Goal: Task Accomplishment & Management: Manage account settings

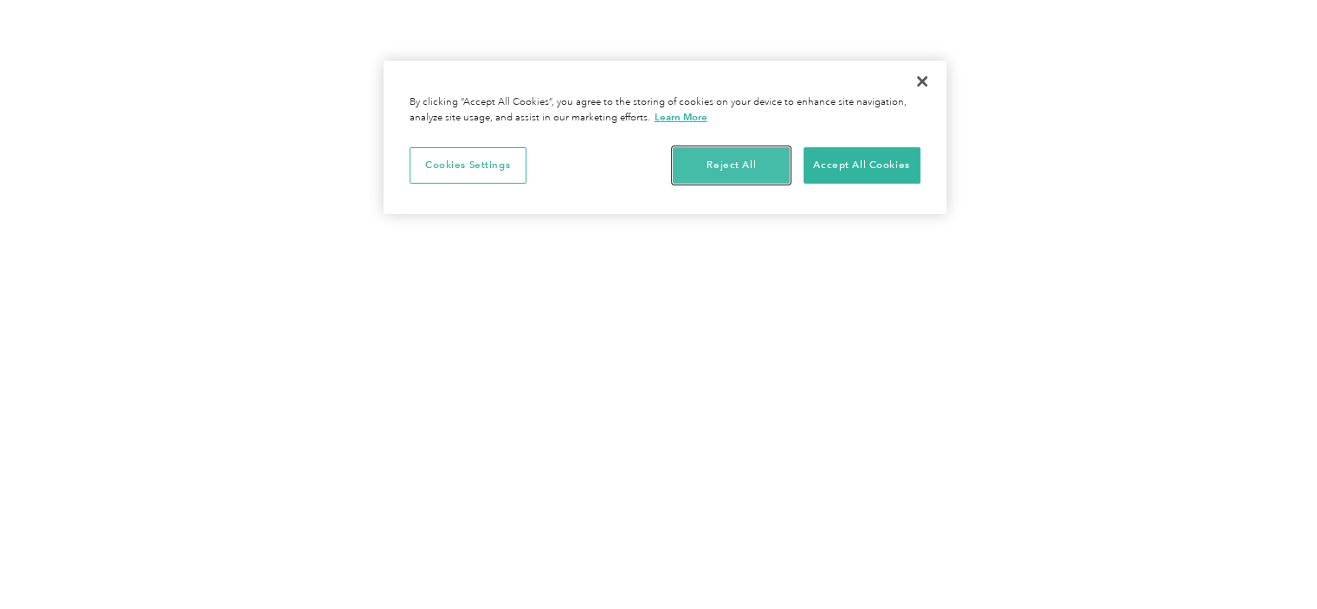
click at [772, 159] on button "Reject All" at bounding box center [731, 165] width 117 height 36
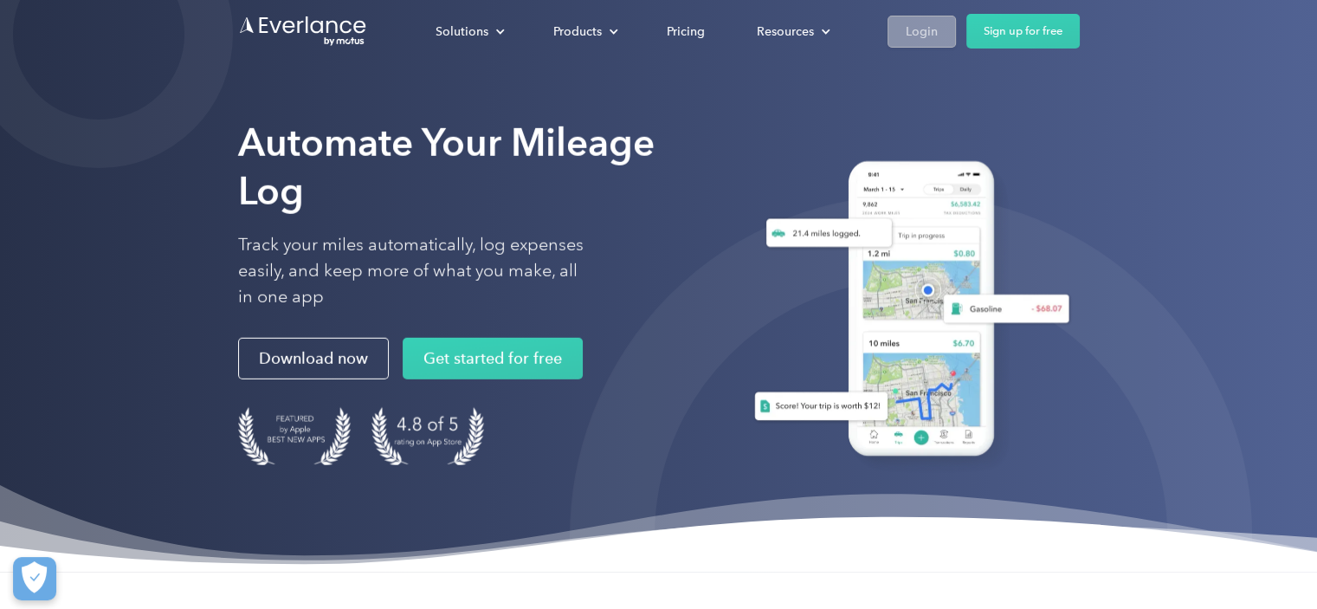
click at [913, 29] on div "Login" at bounding box center [922, 32] width 32 height 22
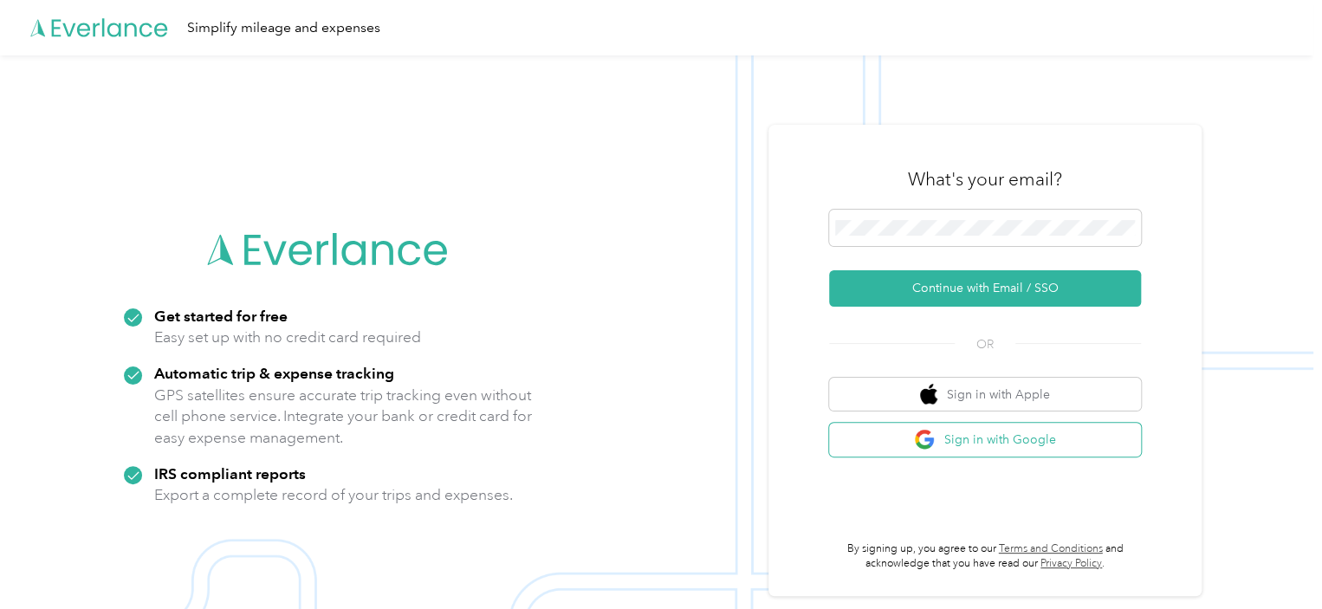
click at [1005, 443] on button "Sign in with Google" at bounding box center [985, 440] width 312 height 34
click at [984, 432] on button "Sign in with Google" at bounding box center [985, 440] width 312 height 34
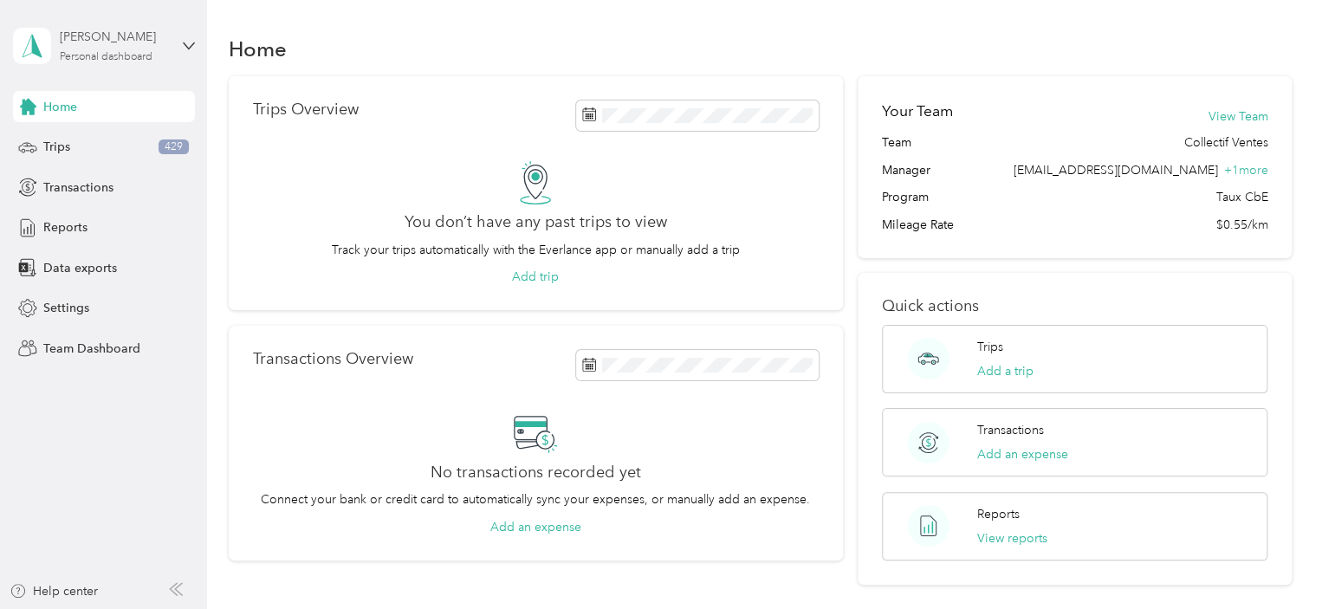
click at [142, 58] on div "Personal dashboard" at bounding box center [106, 57] width 93 height 10
click at [152, 153] on div "Team dashboard Personal dashboard Log out" at bounding box center [195, 181] width 340 height 109
click at [120, 52] on div "Personal dashboard" at bounding box center [106, 57] width 93 height 10
click at [162, 145] on div "Team dashboard" at bounding box center [195, 142] width 340 height 30
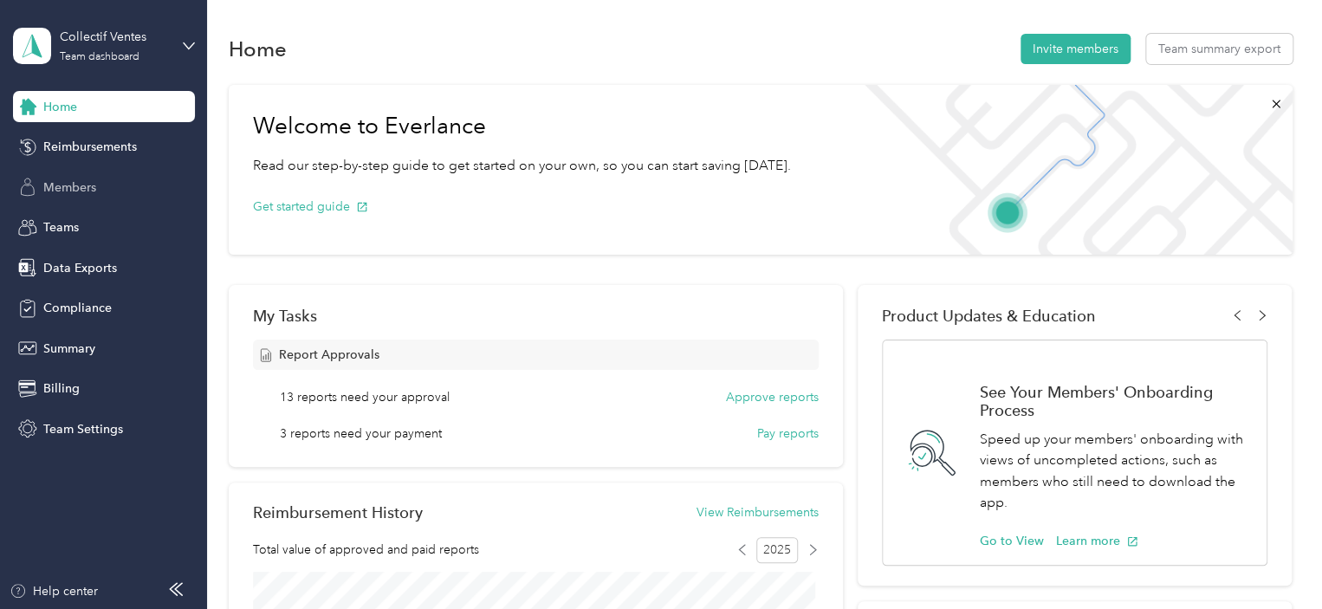
click at [94, 183] on span "Members" at bounding box center [69, 187] width 53 height 18
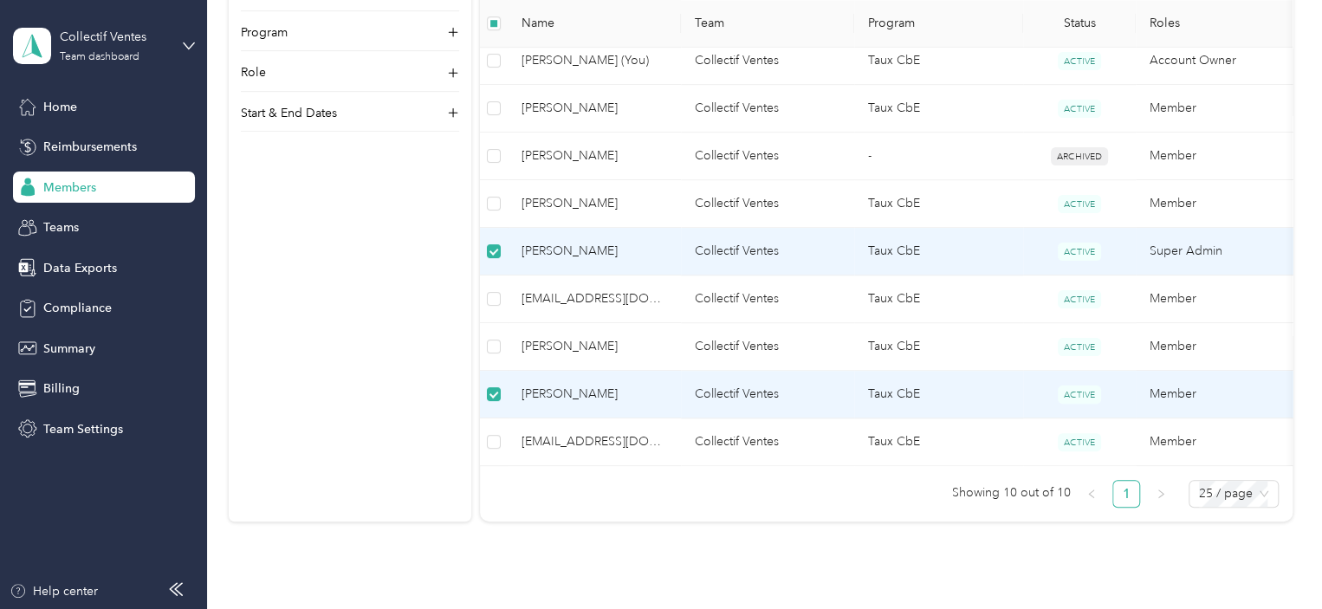
scroll to position [590, 0]
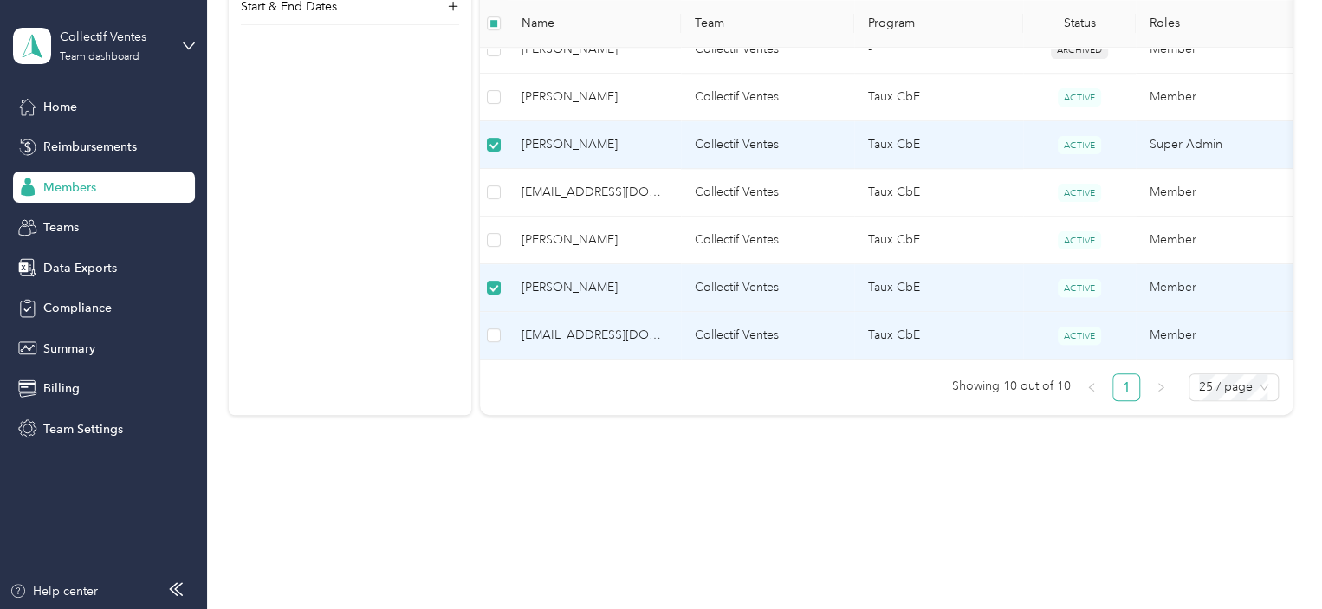
click at [485, 325] on td at bounding box center [494, 336] width 28 height 48
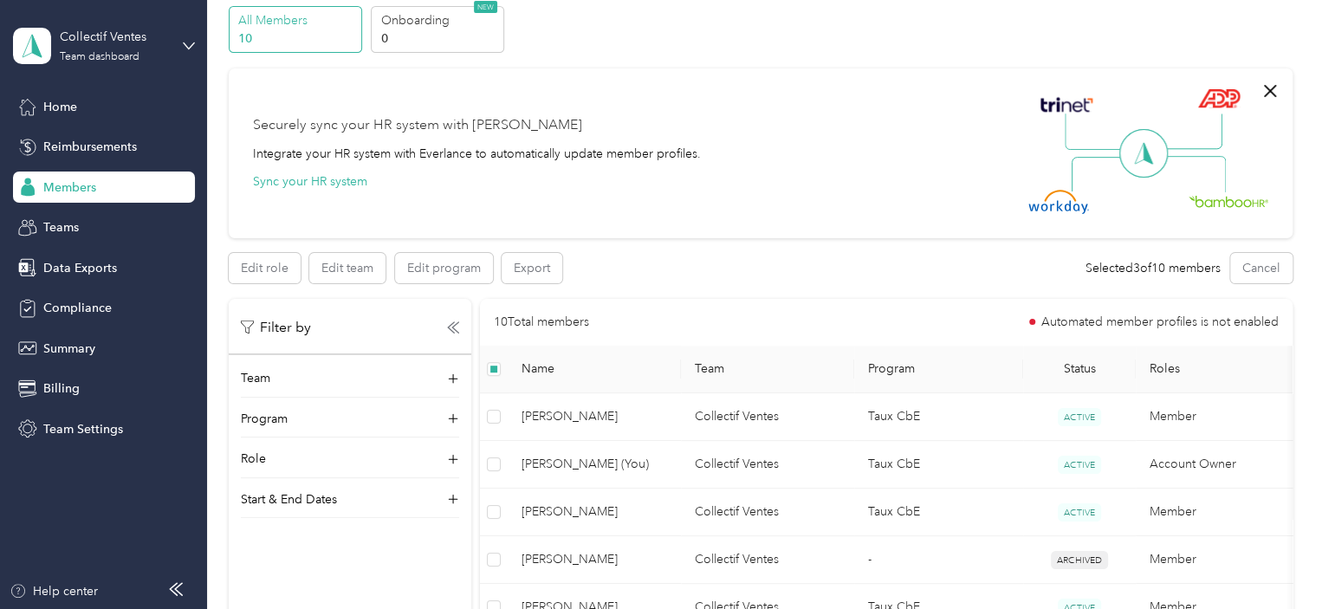
scroll to position [330, 0]
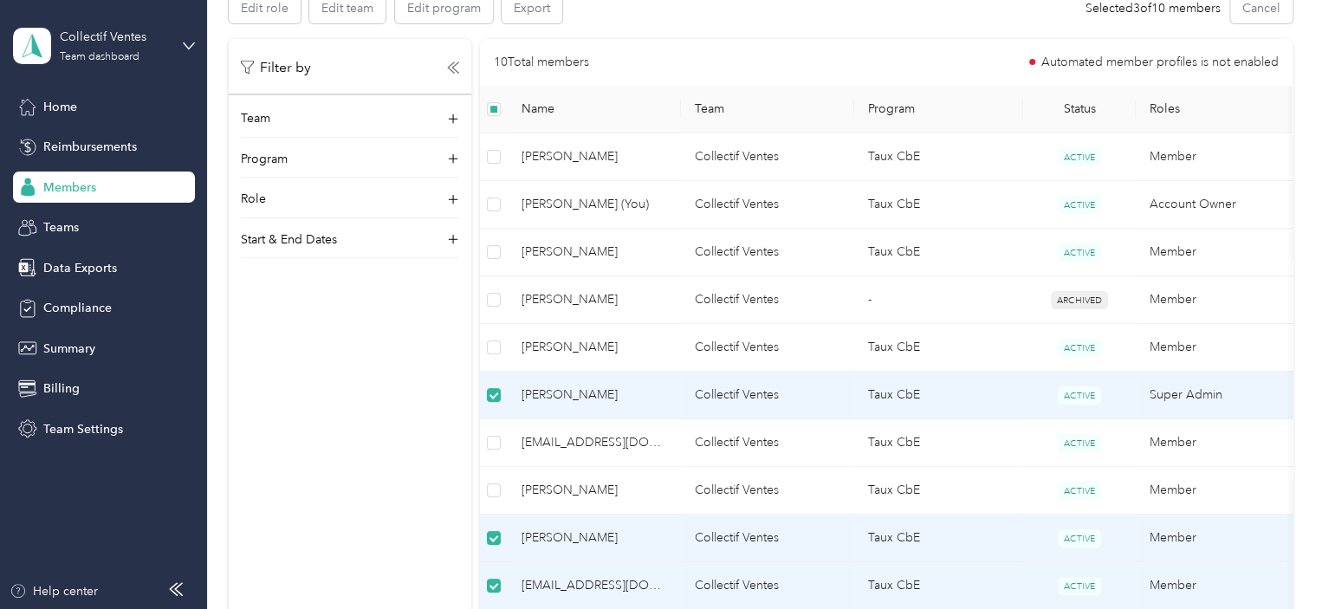
click at [1207, 394] on td "Super Admin" at bounding box center [1221, 396] width 173 height 48
click at [107, 238] on div "Teams" at bounding box center [104, 227] width 182 height 31
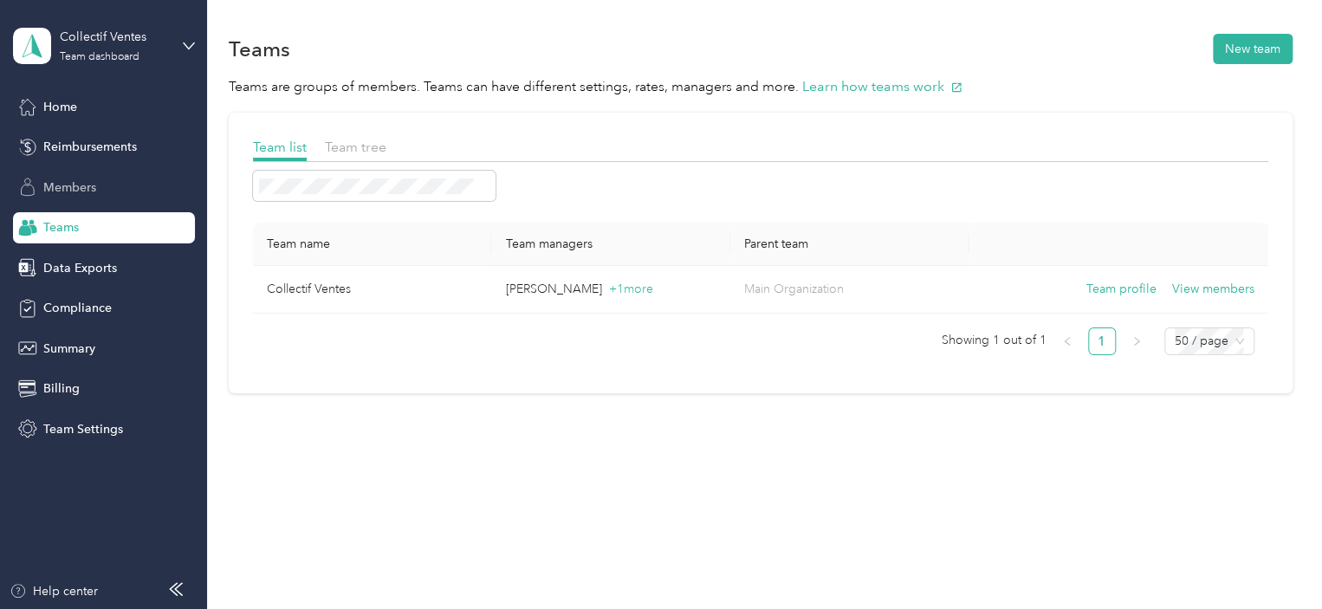
click at [125, 193] on div "Members" at bounding box center [104, 186] width 182 height 31
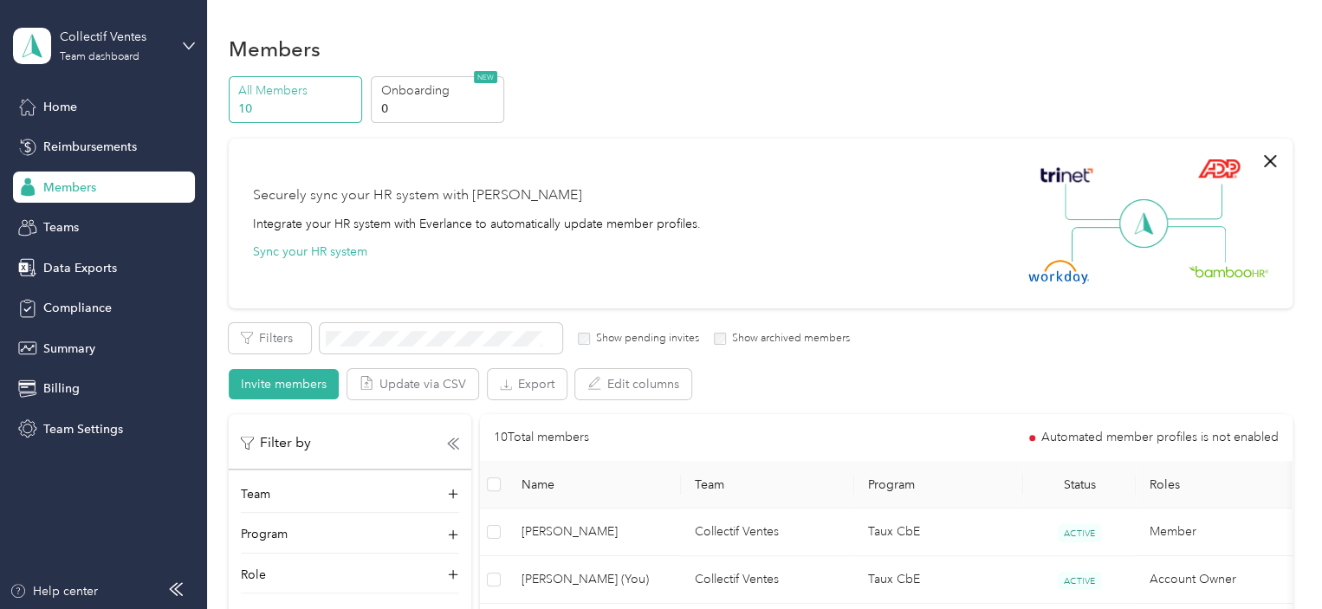
scroll to position [260, 0]
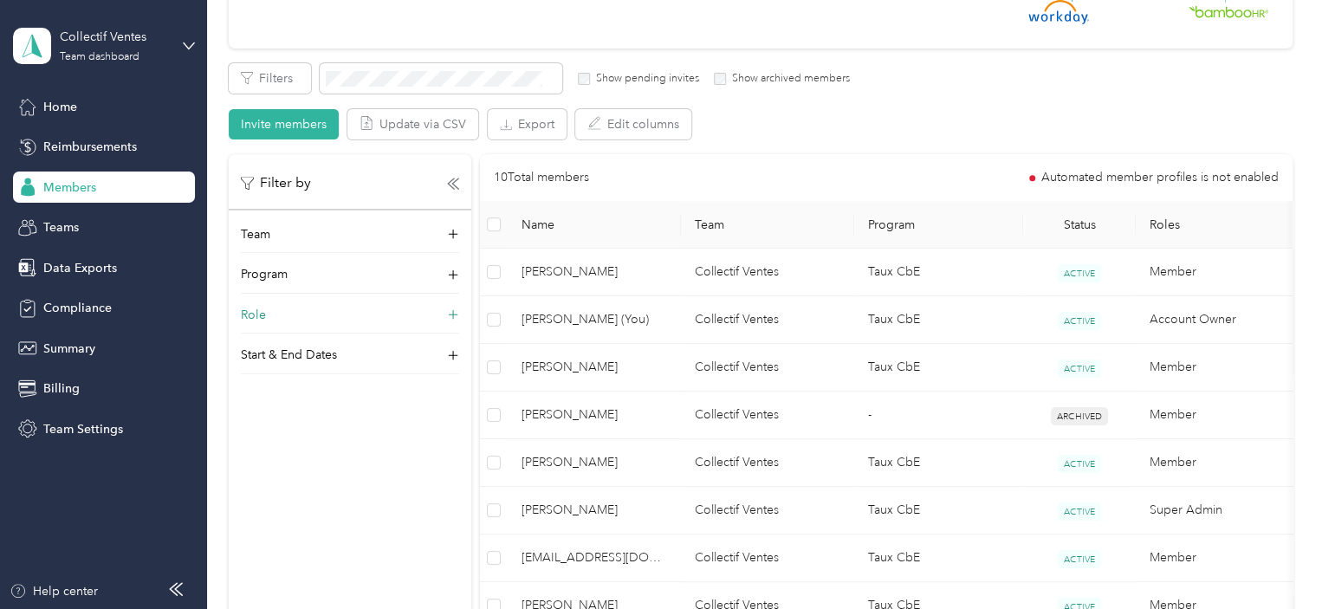
click at [385, 325] on div "Role" at bounding box center [350, 320] width 218 height 28
click at [385, 315] on div "Role" at bounding box center [350, 320] width 218 height 28
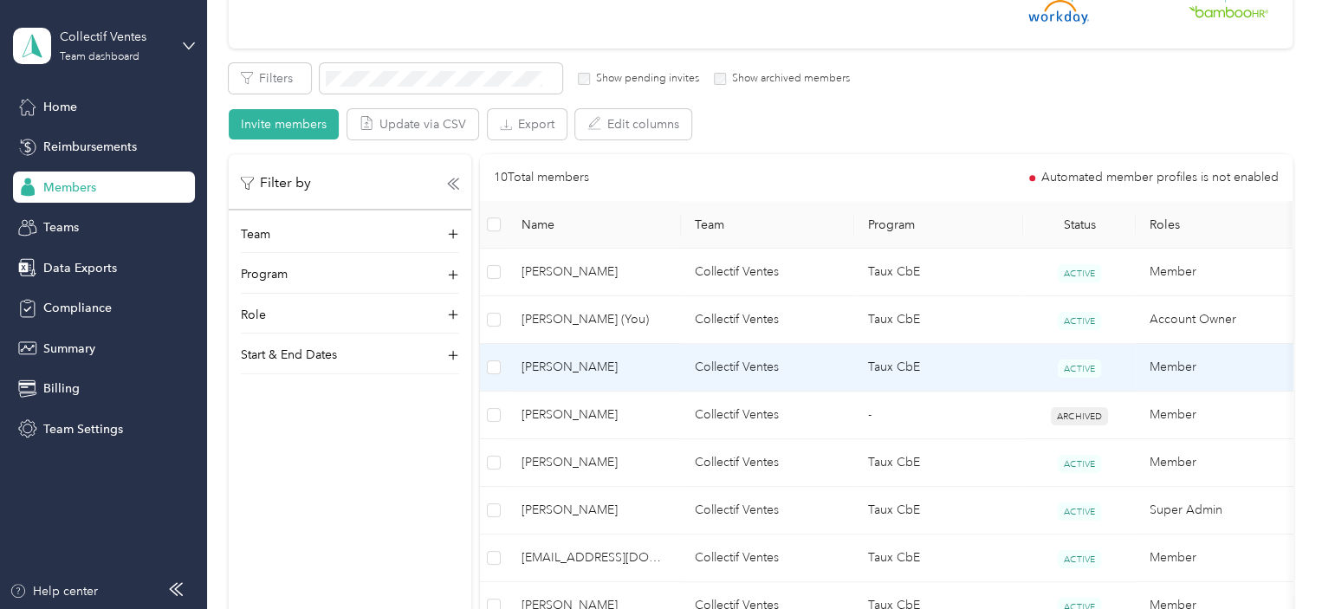
scroll to position [520, 0]
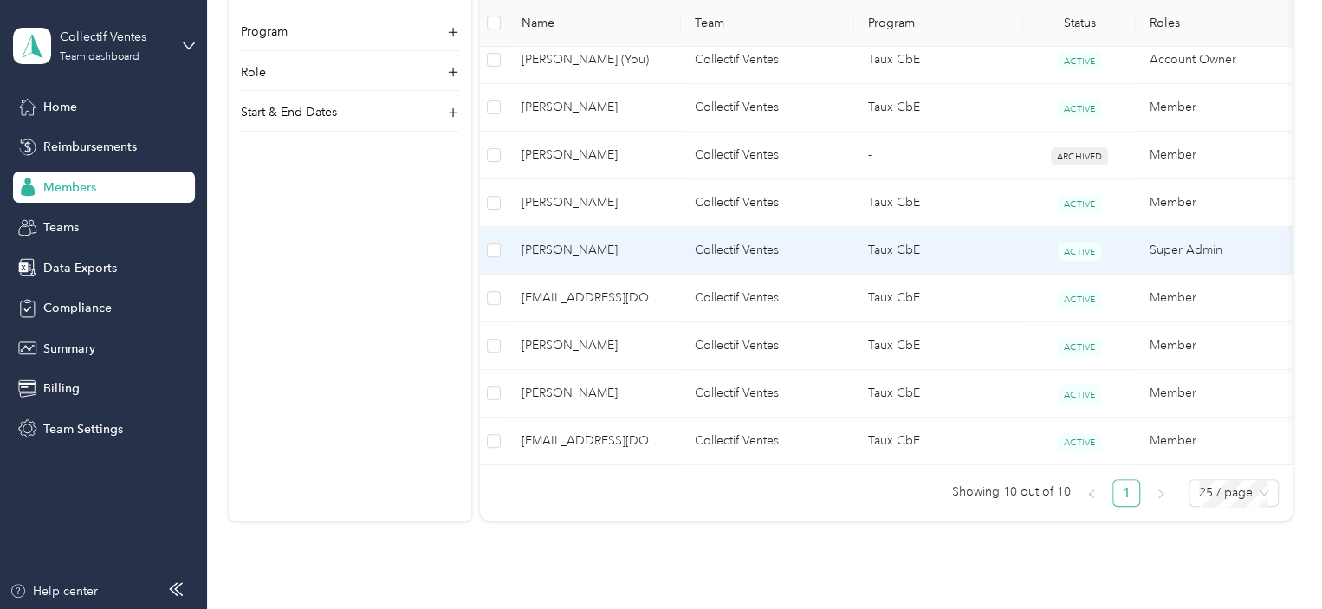
click at [563, 246] on span "Maude Émard" at bounding box center [593, 250] width 145 height 19
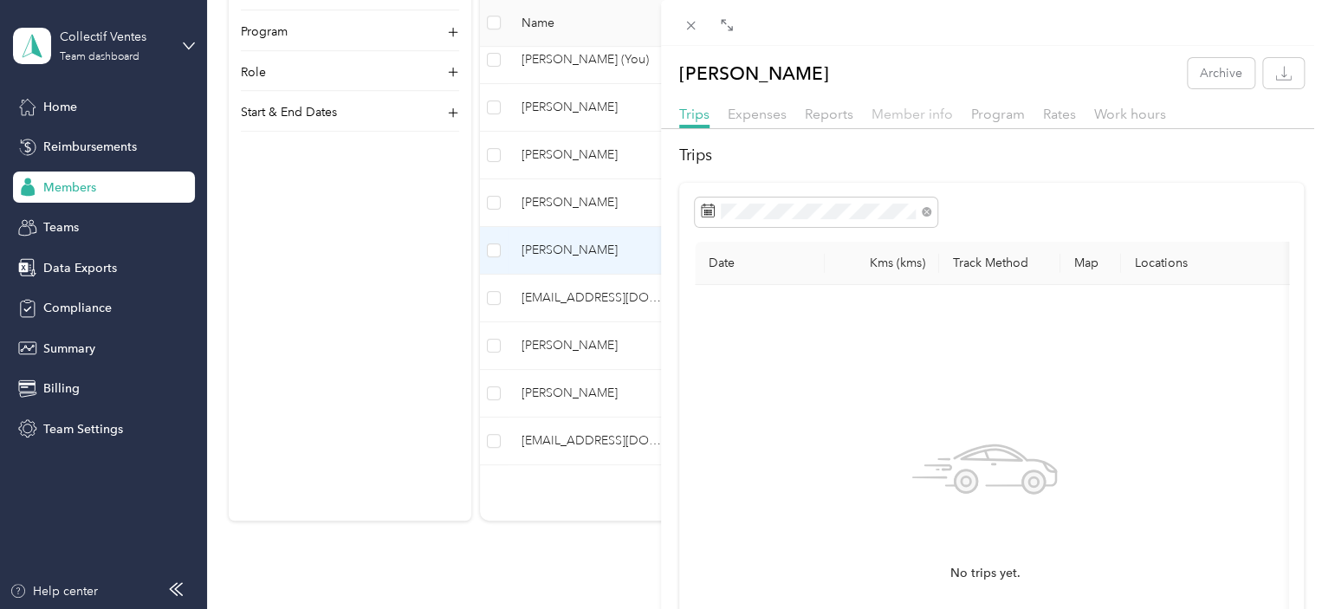
click at [921, 120] on span "Member info" at bounding box center [911, 114] width 81 height 16
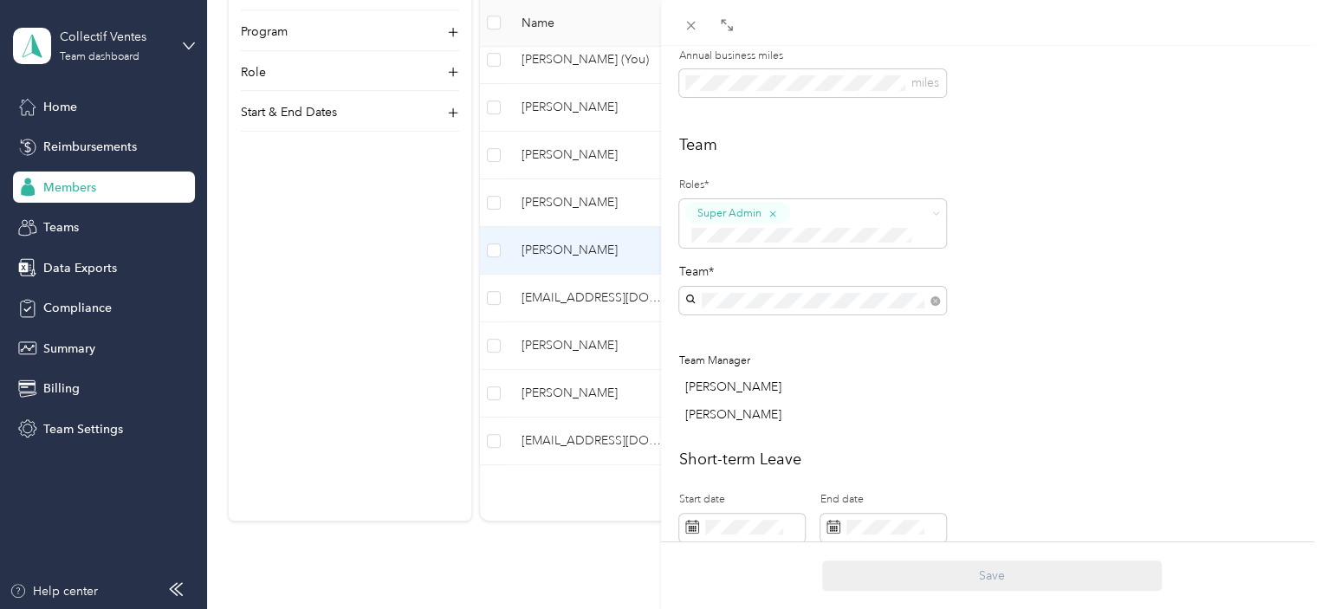
scroll to position [655, 0]
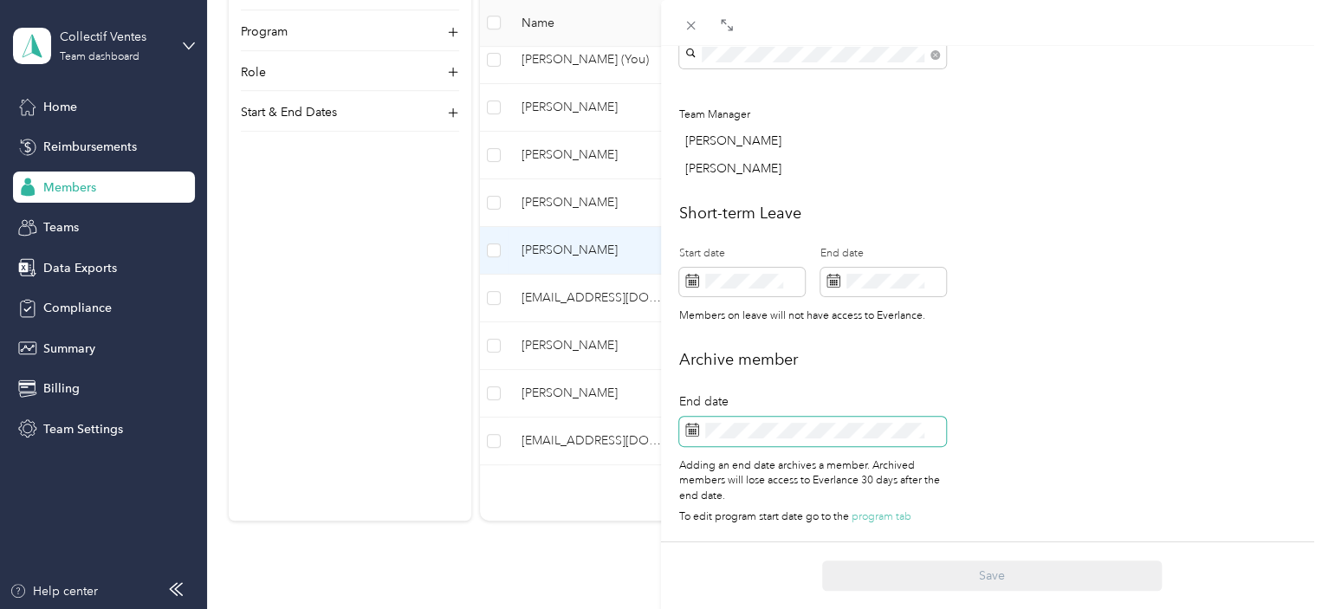
click at [818, 425] on span at bounding box center [812, 431] width 267 height 29
click at [689, 427] on icon at bounding box center [691, 427] width 13 height 0
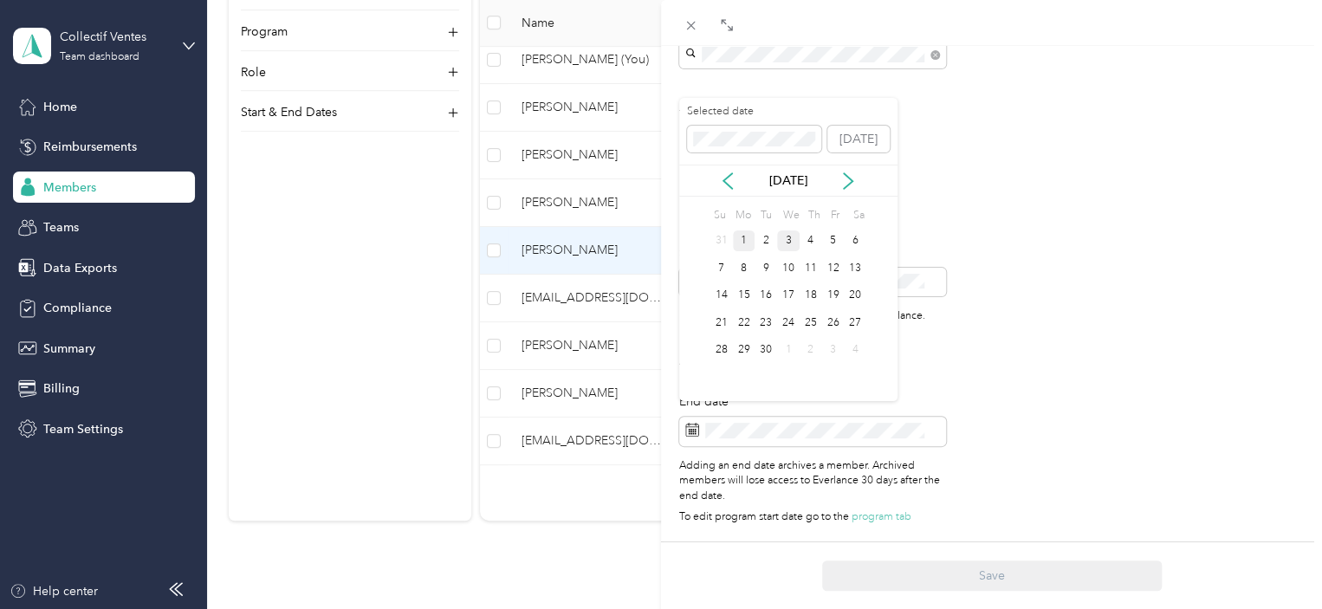
click at [740, 244] on div "1" at bounding box center [744, 241] width 23 height 22
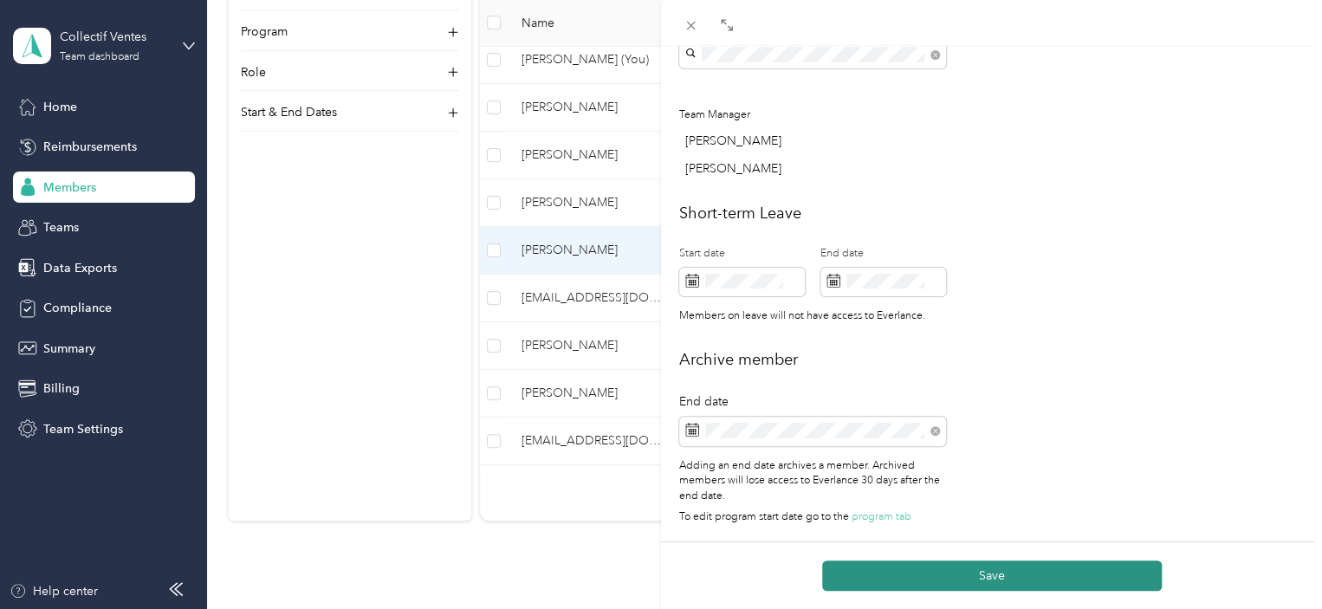
click at [967, 574] on button "Save" at bounding box center [991, 575] width 339 height 30
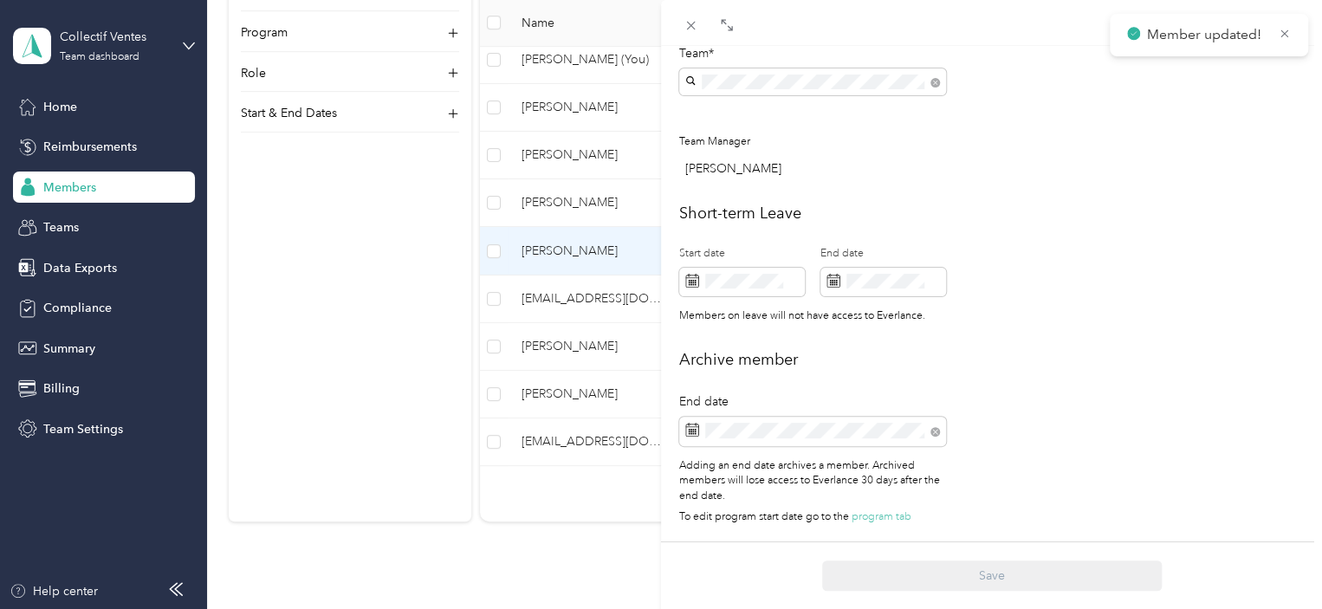
scroll to position [687, 0]
click at [558, 391] on div "This member was archived on September 1, 2025 . They will lose access to Everla…" at bounding box center [661, 304] width 1322 height 609
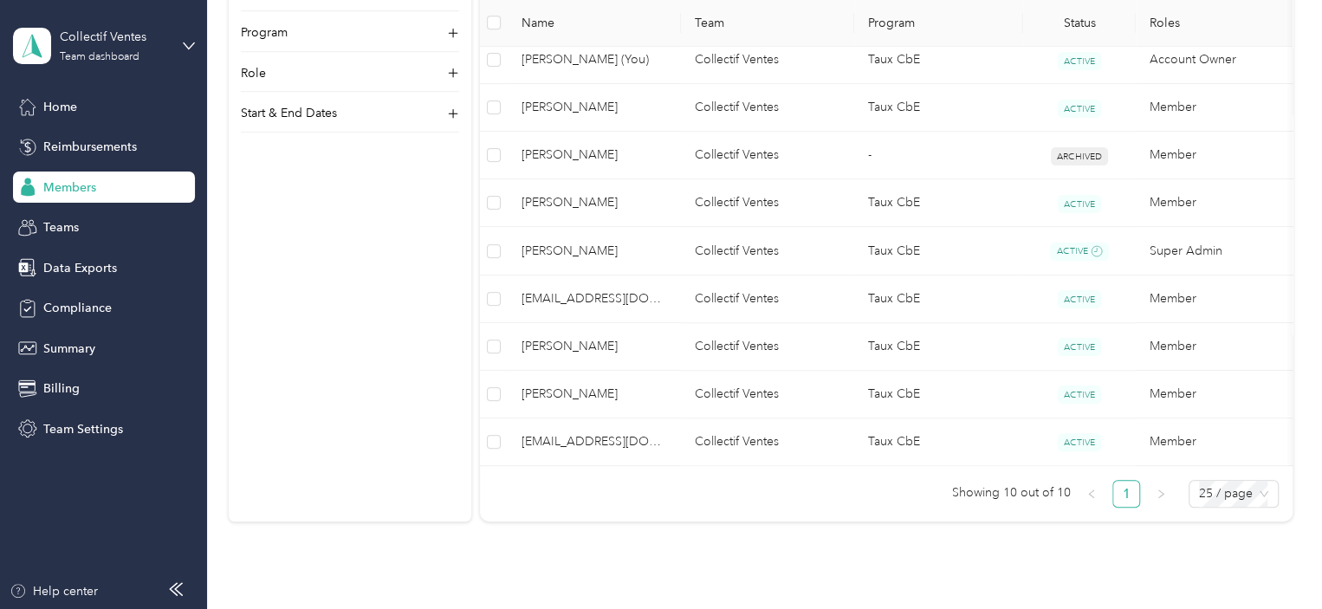
scroll to position [669, 0]
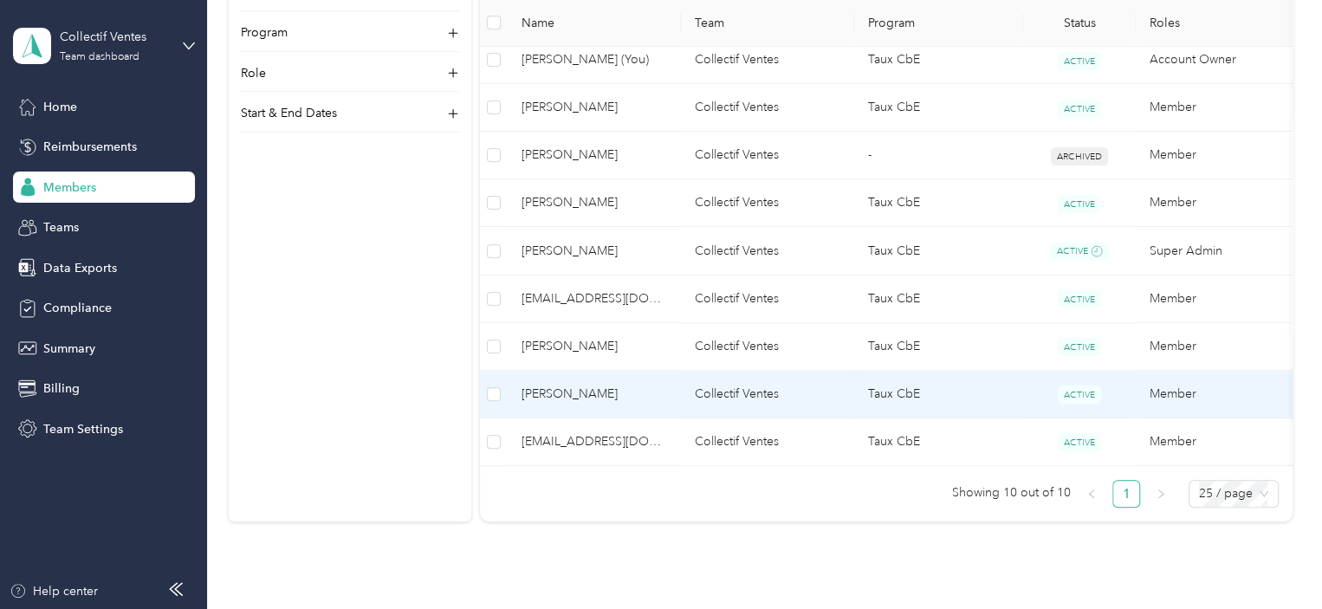
click at [558, 385] on span "Jacob Lavigne" at bounding box center [593, 394] width 145 height 19
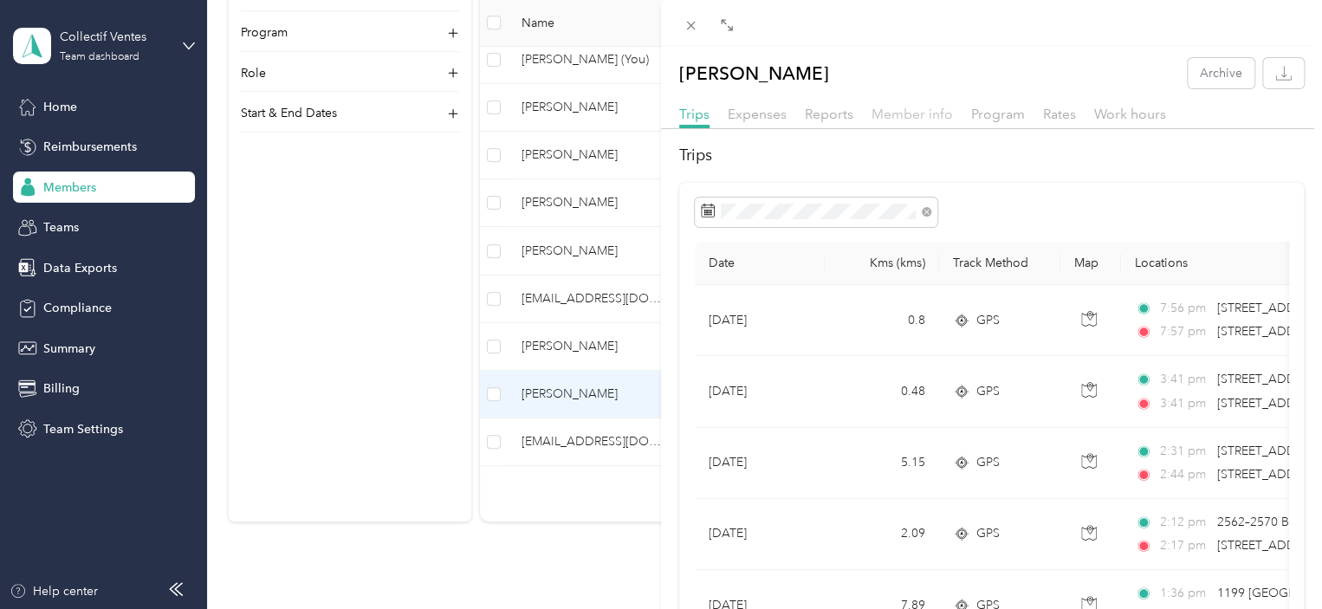
click at [946, 115] on span "Member info" at bounding box center [911, 114] width 81 height 16
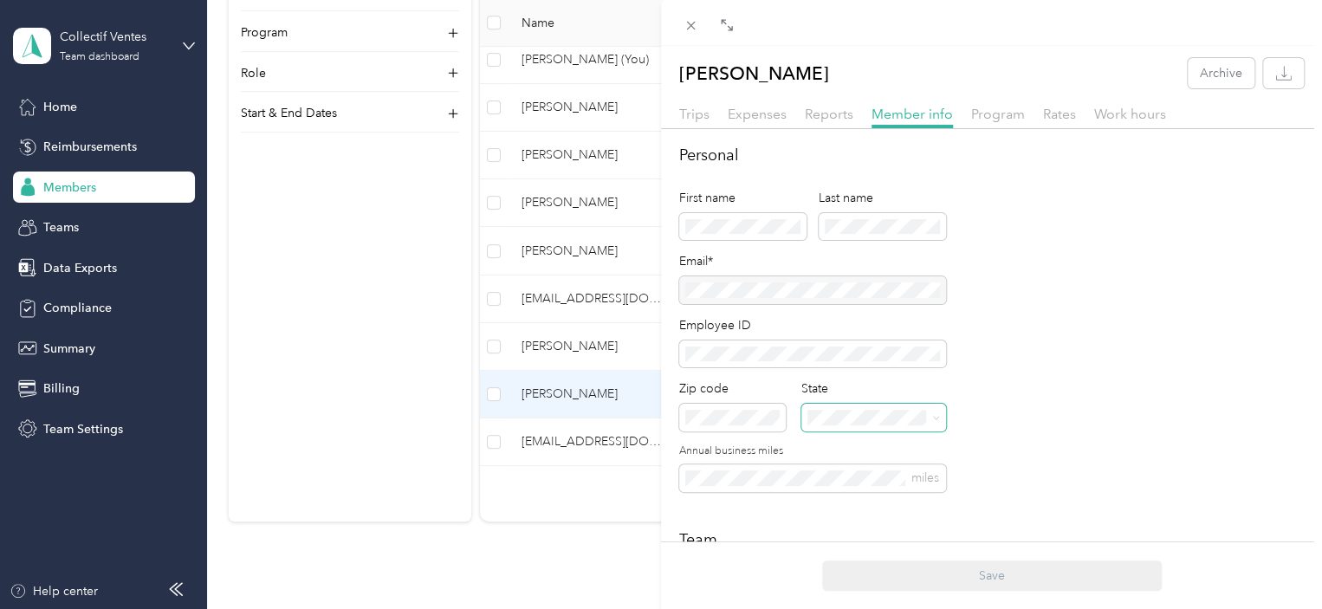
scroll to position [606, 0]
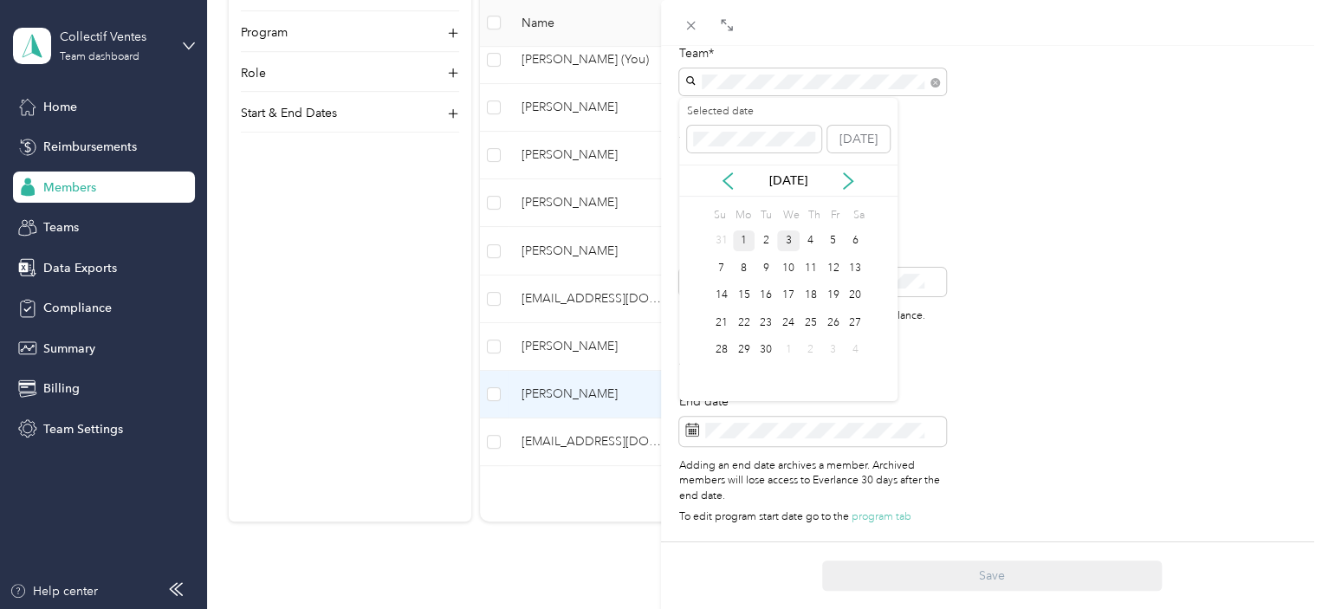
click at [747, 242] on div "1" at bounding box center [744, 241] width 23 height 22
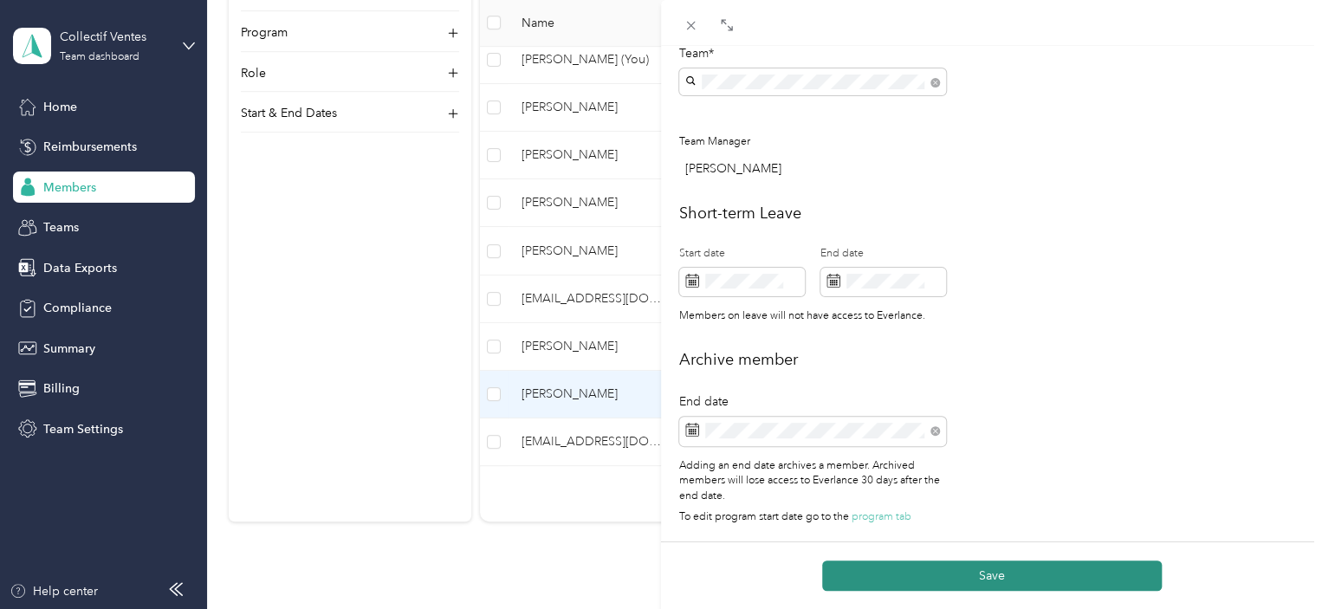
click at [988, 565] on div "Save" at bounding box center [991, 575] width 661 height 68
click at [988, 572] on button "Save" at bounding box center [991, 575] width 339 height 30
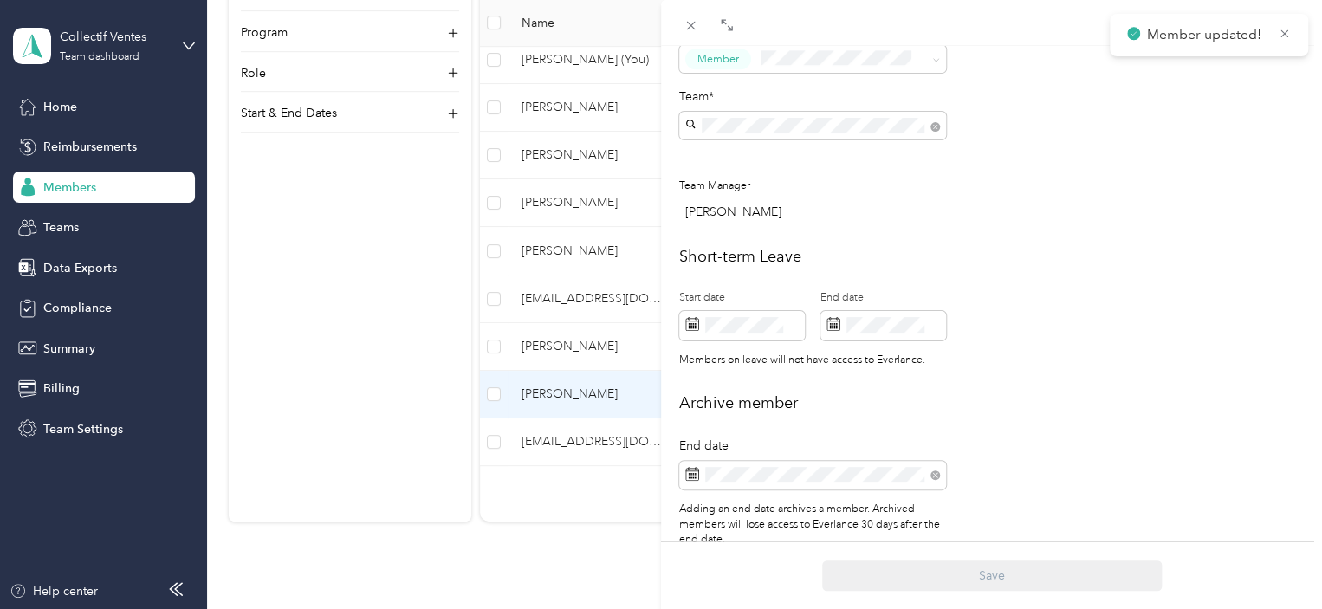
scroll to position [665, 0]
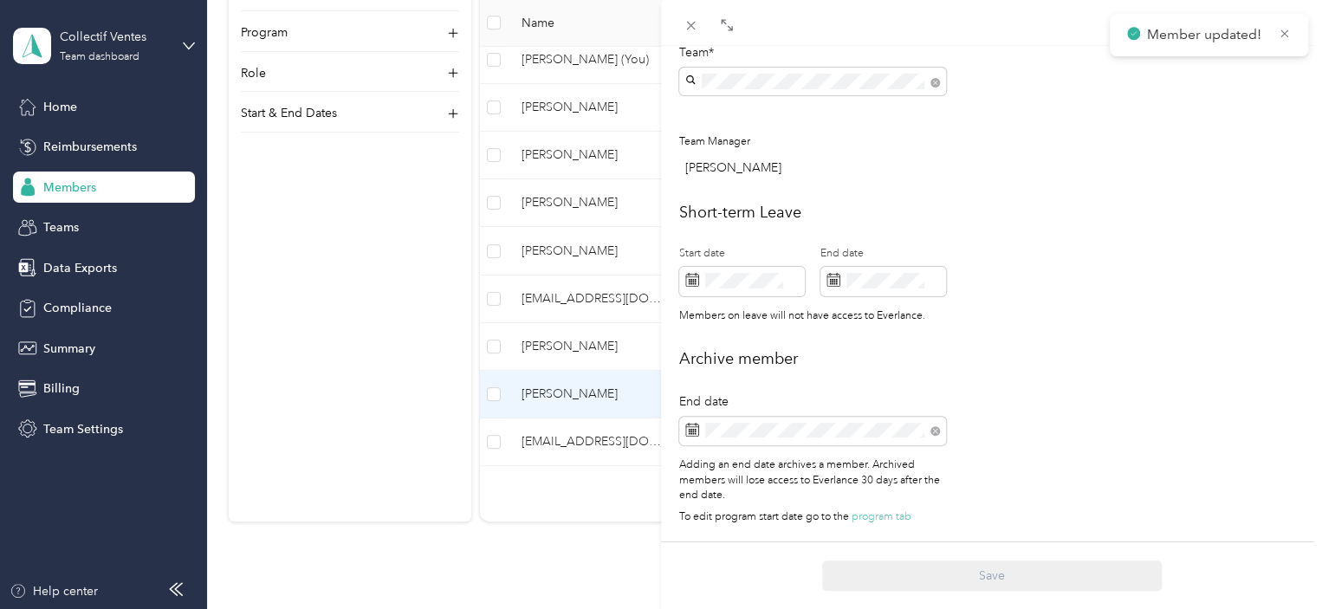
click at [579, 441] on div "This member was archived on September 1, 2025 . They will lose access to Everla…" at bounding box center [661, 304] width 1322 height 609
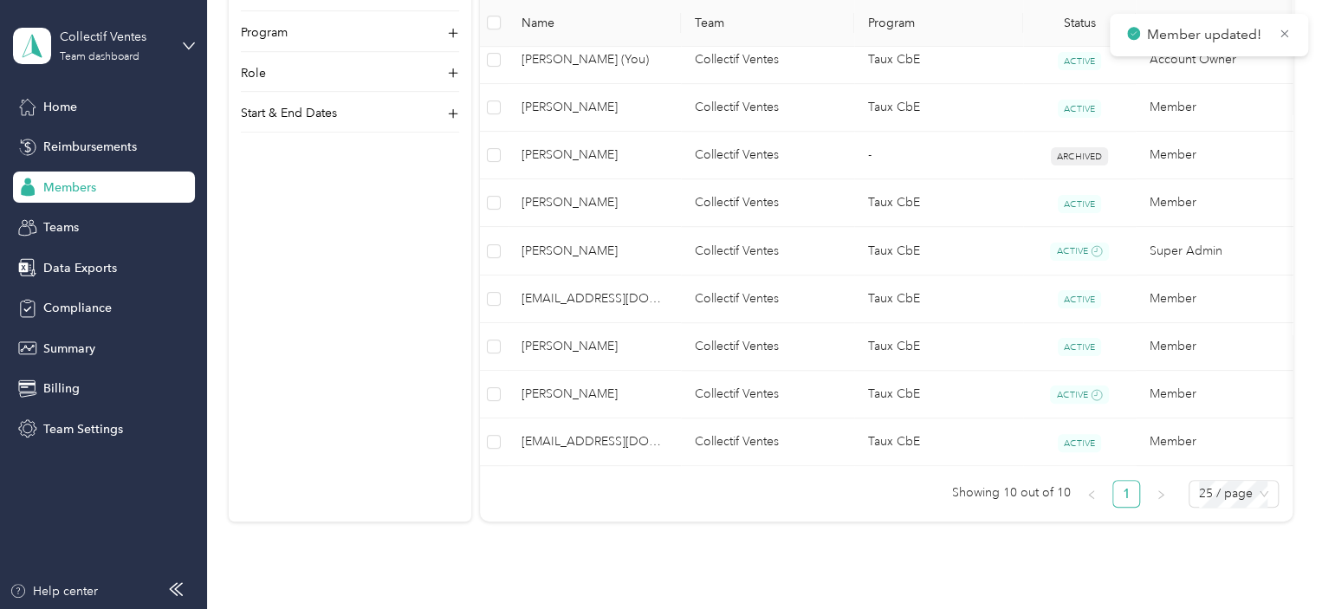
scroll to position [648, 0]
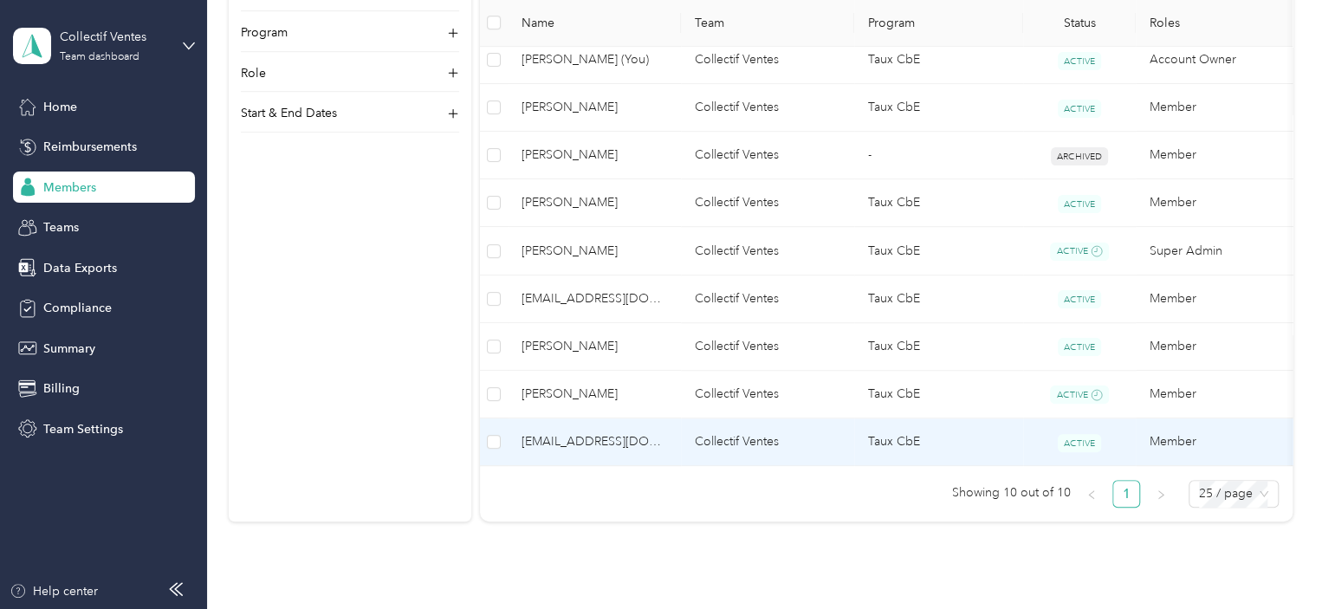
click at [579, 441] on span "xduranceau@collectifensemble.com" at bounding box center [593, 441] width 145 height 19
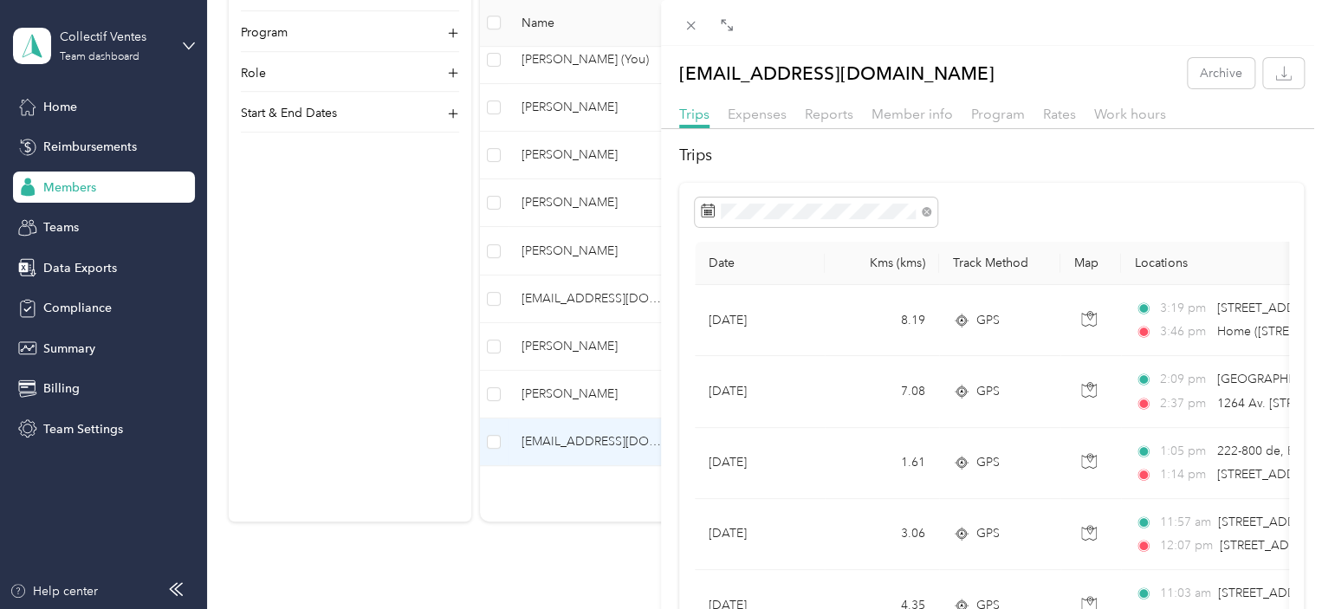
drag, startPoint x: 903, startPoint y: 137, endPoint x: 908, endPoint y: 129, distance: 9.4
click at [908, 133] on div at bounding box center [991, 134] width 661 height 10
click at [919, 113] on span "Member info" at bounding box center [911, 114] width 81 height 16
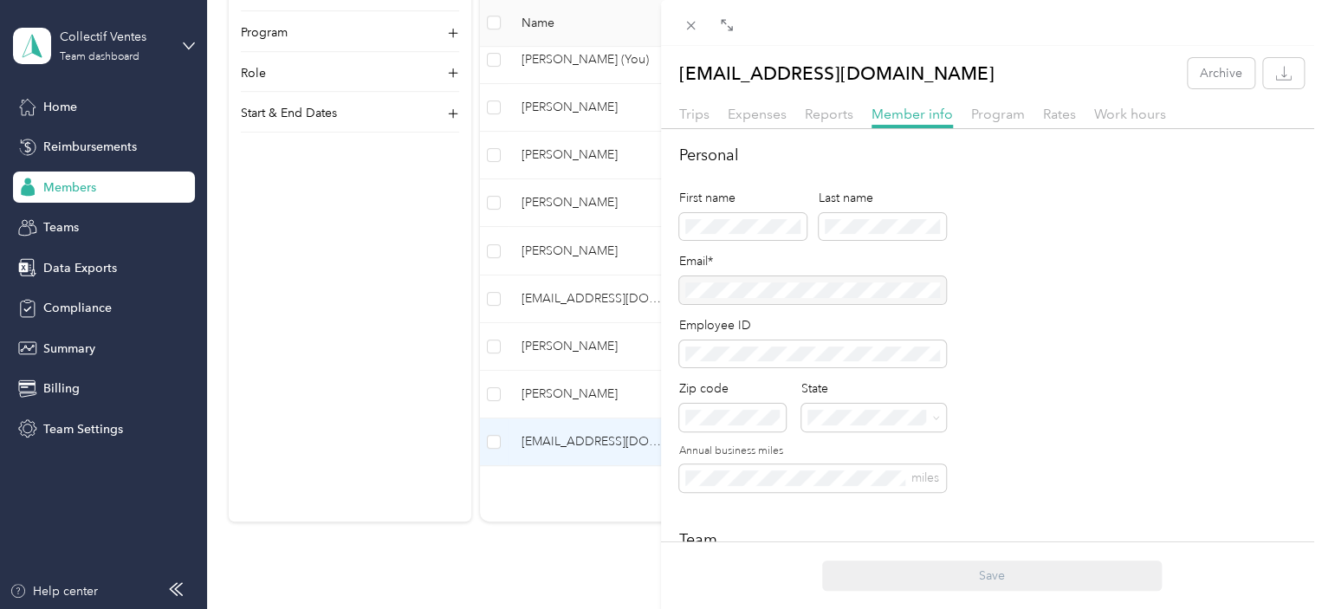
scroll to position [606, 0]
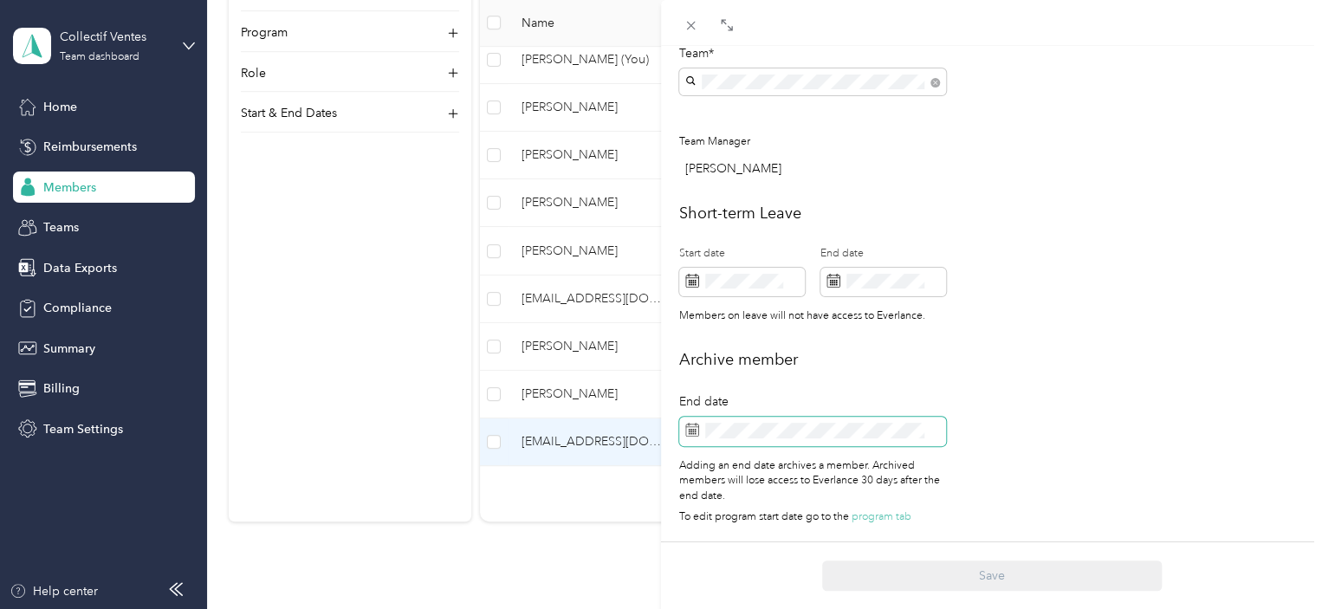
click at [780, 423] on span at bounding box center [812, 431] width 267 height 29
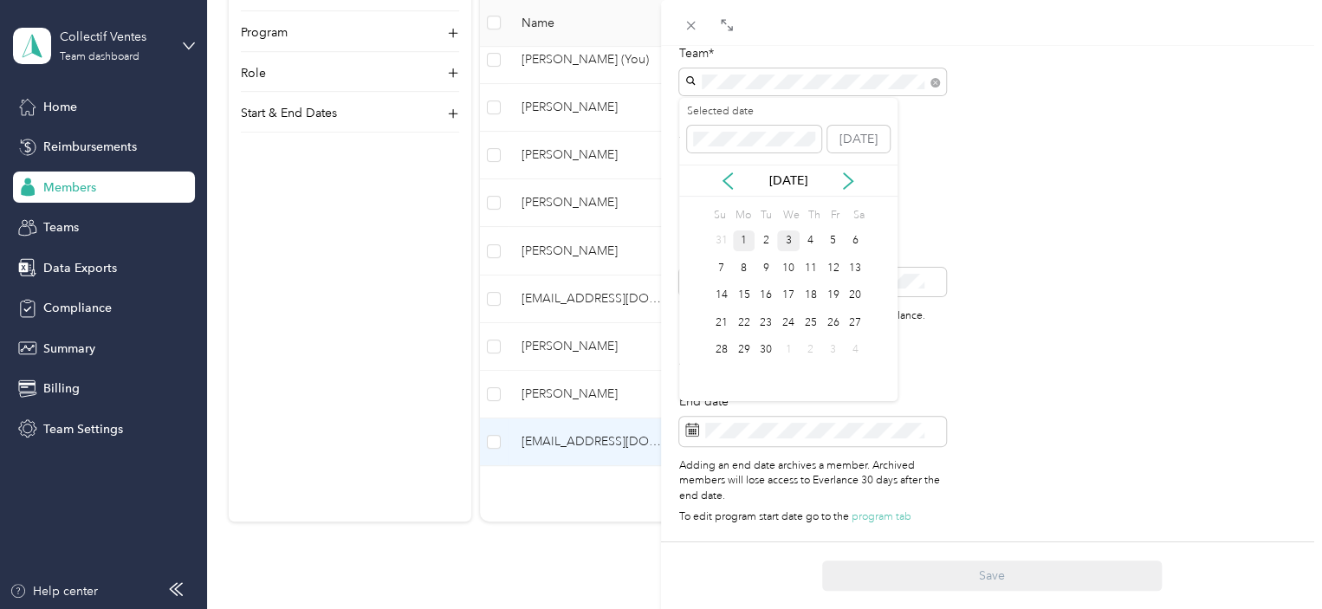
click at [743, 236] on div "1" at bounding box center [744, 241] width 23 height 22
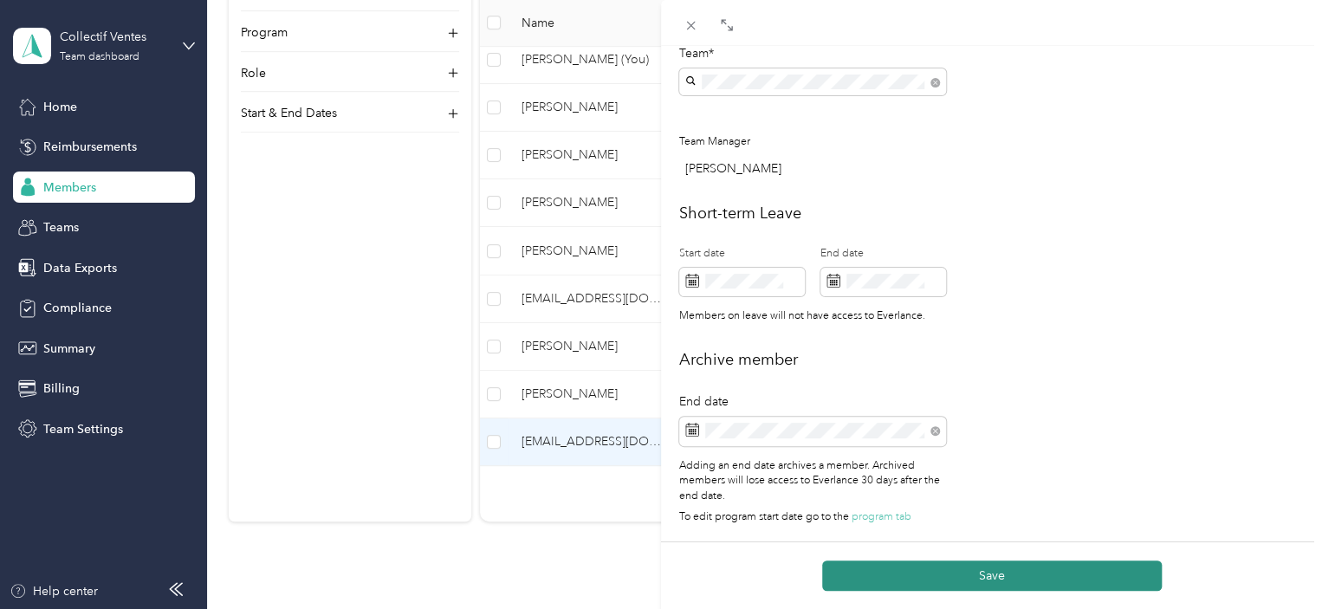
click at [968, 580] on button "Save" at bounding box center [991, 575] width 339 height 30
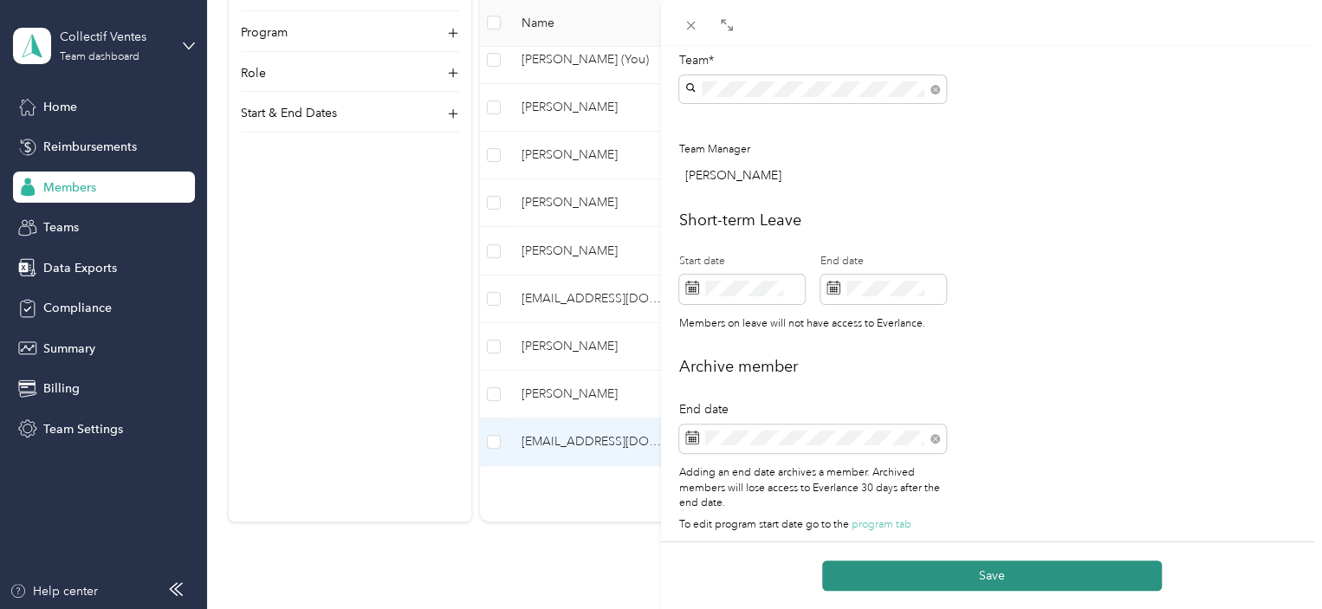
scroll to position [627, 0]
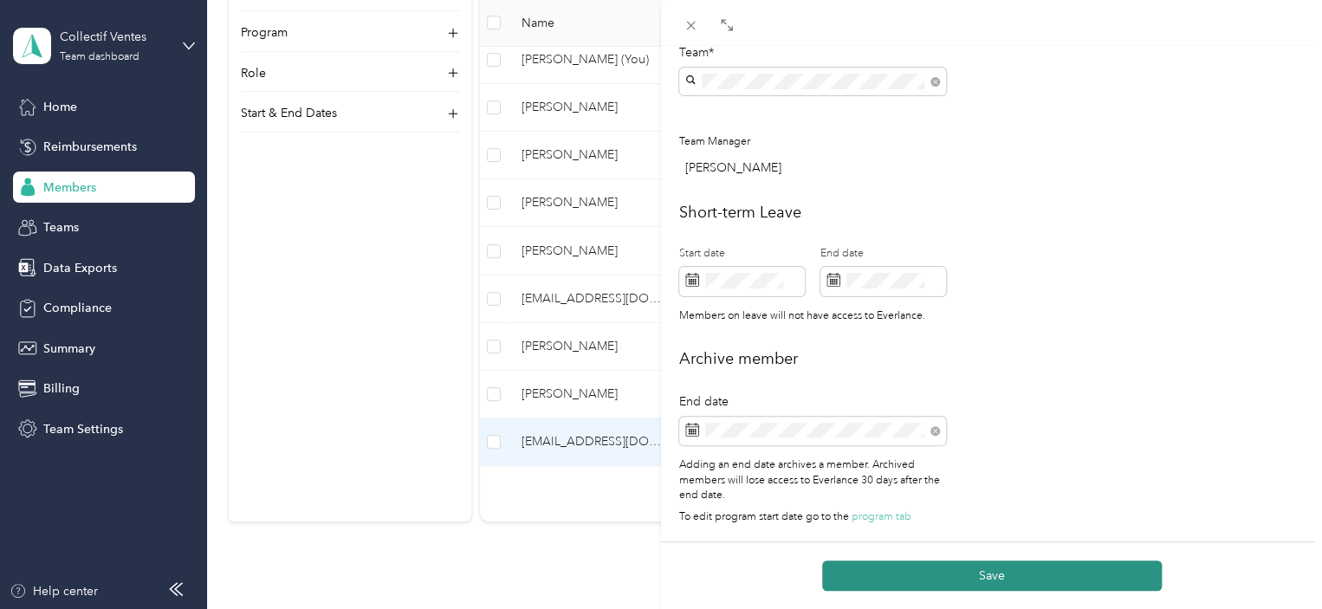
click at [947, 572] on button "Save" at bounding box center [991, 575] width 339 height 30
click at [994, 566] on button "Save" at bounding box center [991, 575] width 339 height 30
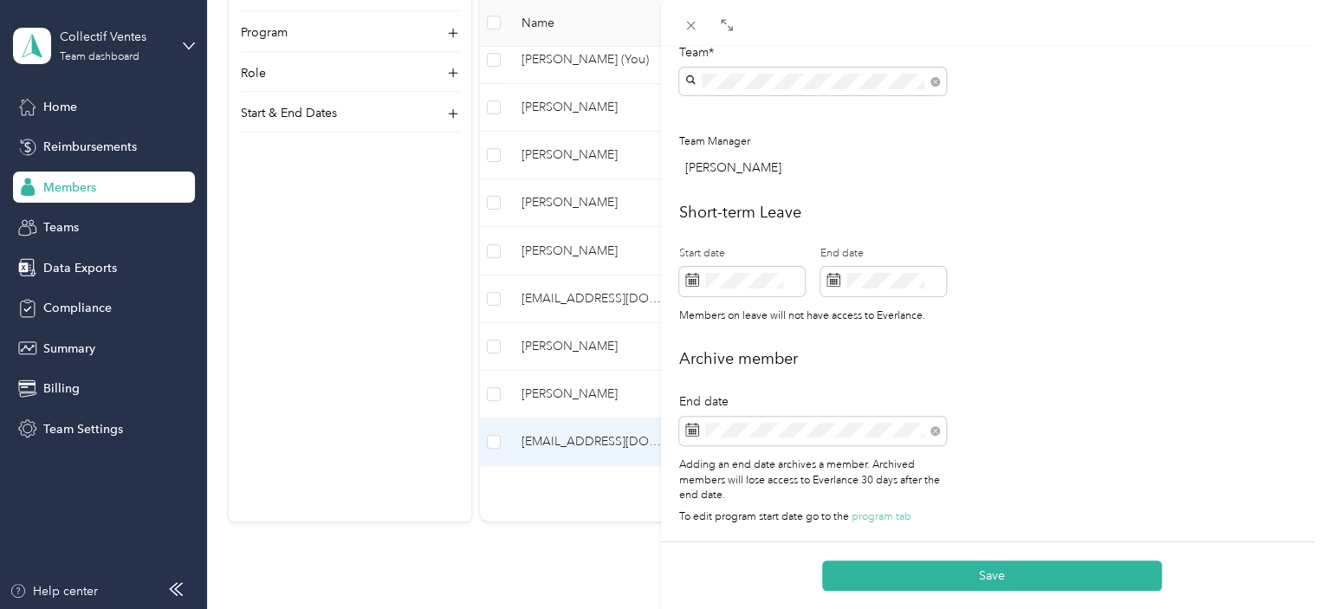
scroll to position [0, 0]
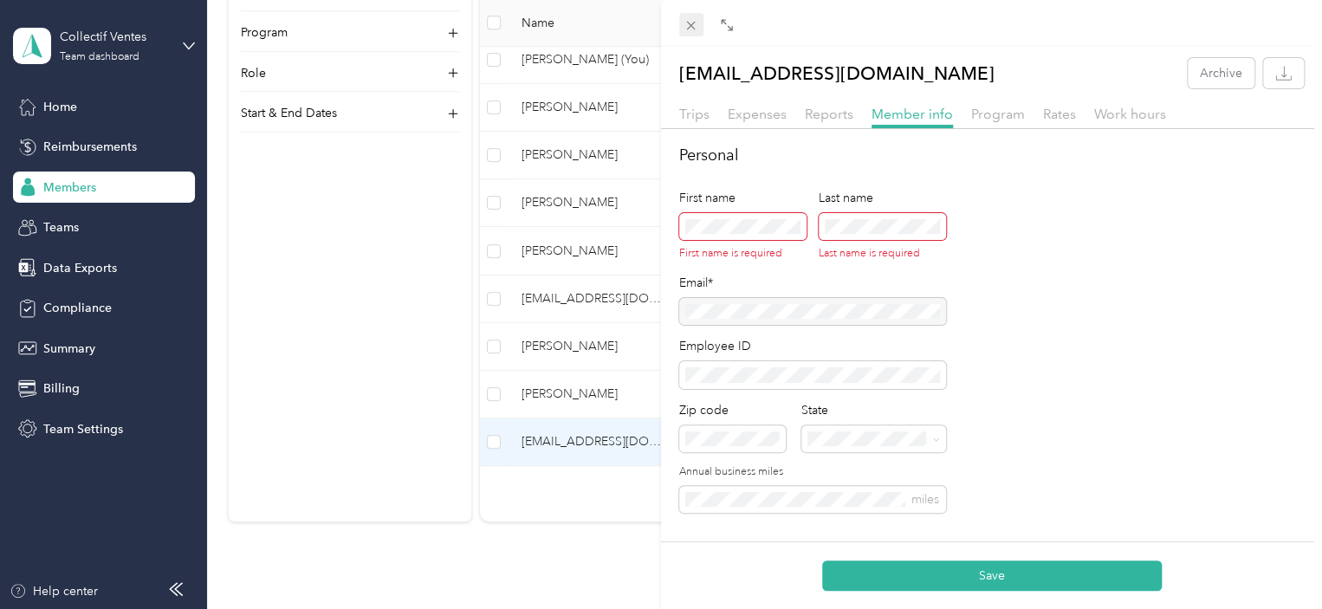
click at [700, 24] on span at bounding box center [691, 25] width 24 height 24
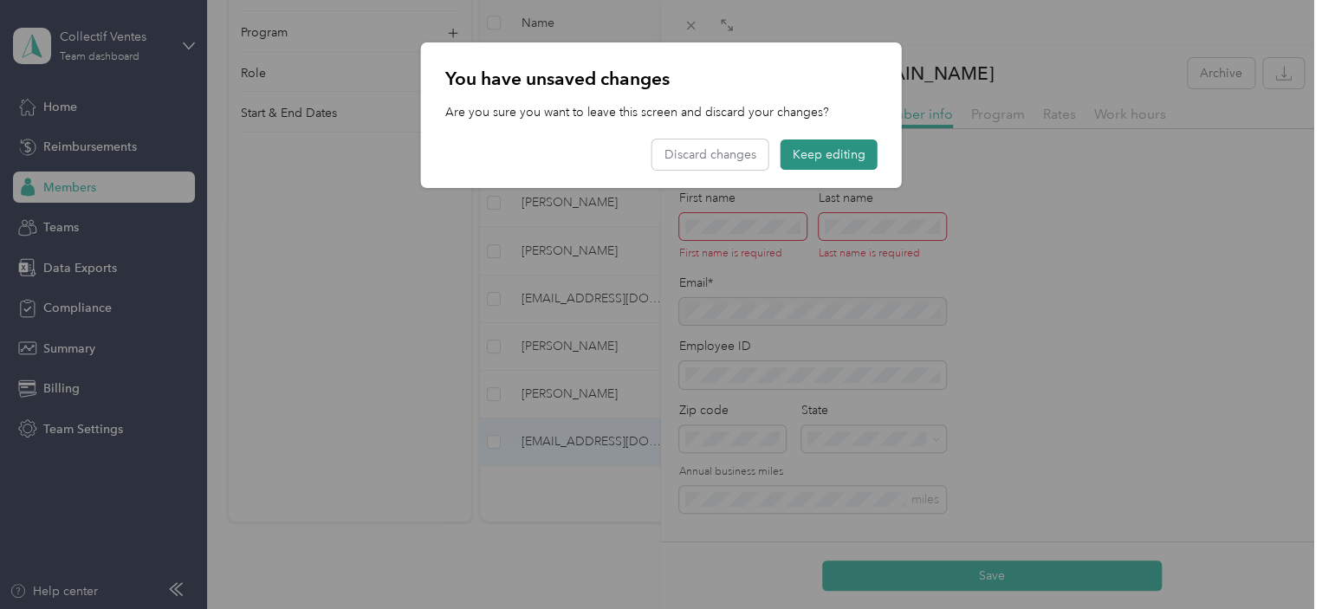
click at [845, 152] on button "Keep editing" at bounding box center [828, 154] width 97 height 30
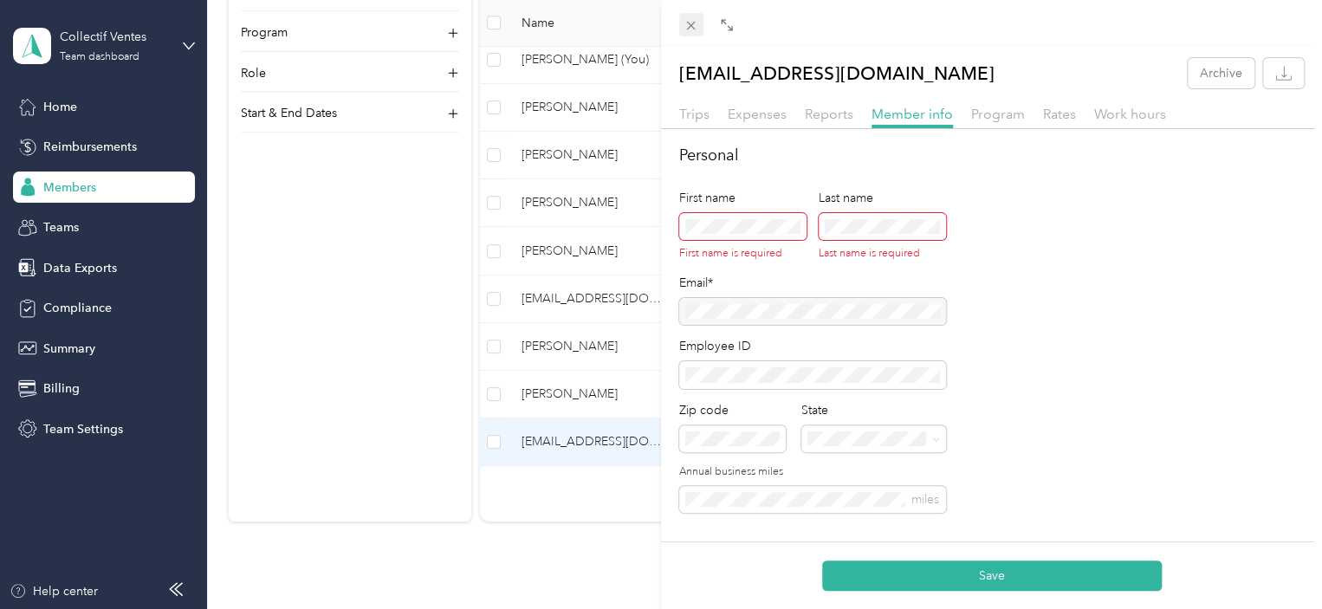
click at [698, 23] on span at bounding box center [691, 25] width 24 height 24
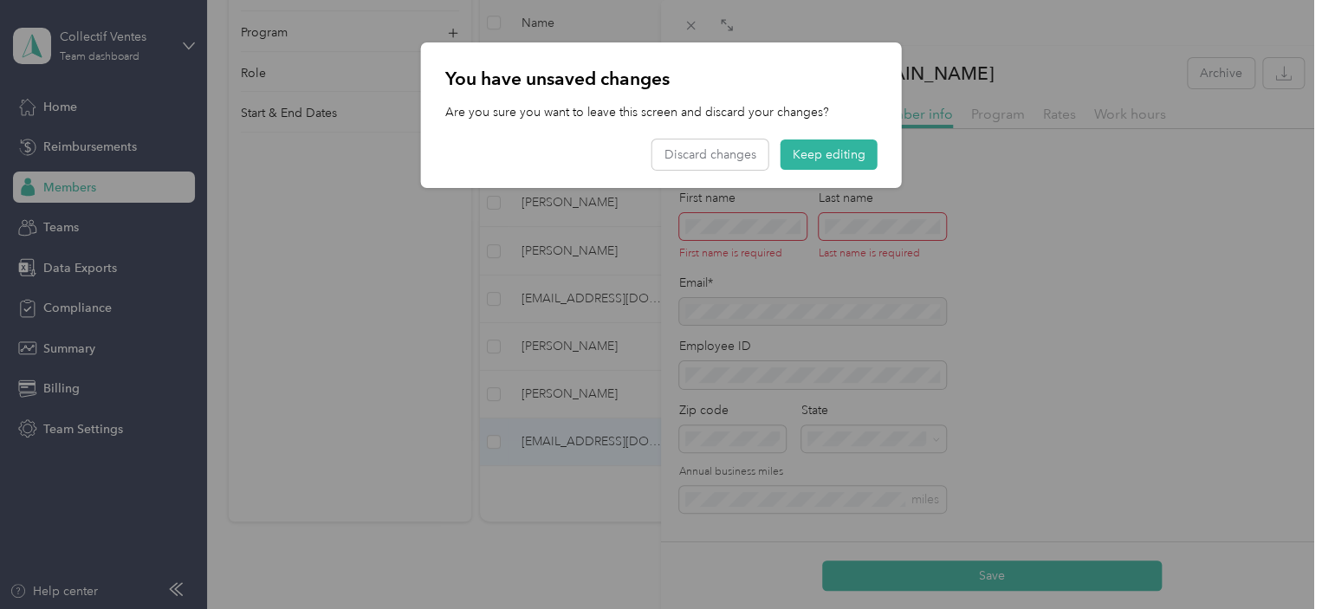
click at [714, 135] on div "You have unsaved changes Are you sure you want to leave this screen and discard…" at bounding box center [661, 114] width 481 height 145
click at [714, 141] on button "Discard changes" at bounding box center [710, 154] width 116 height 30
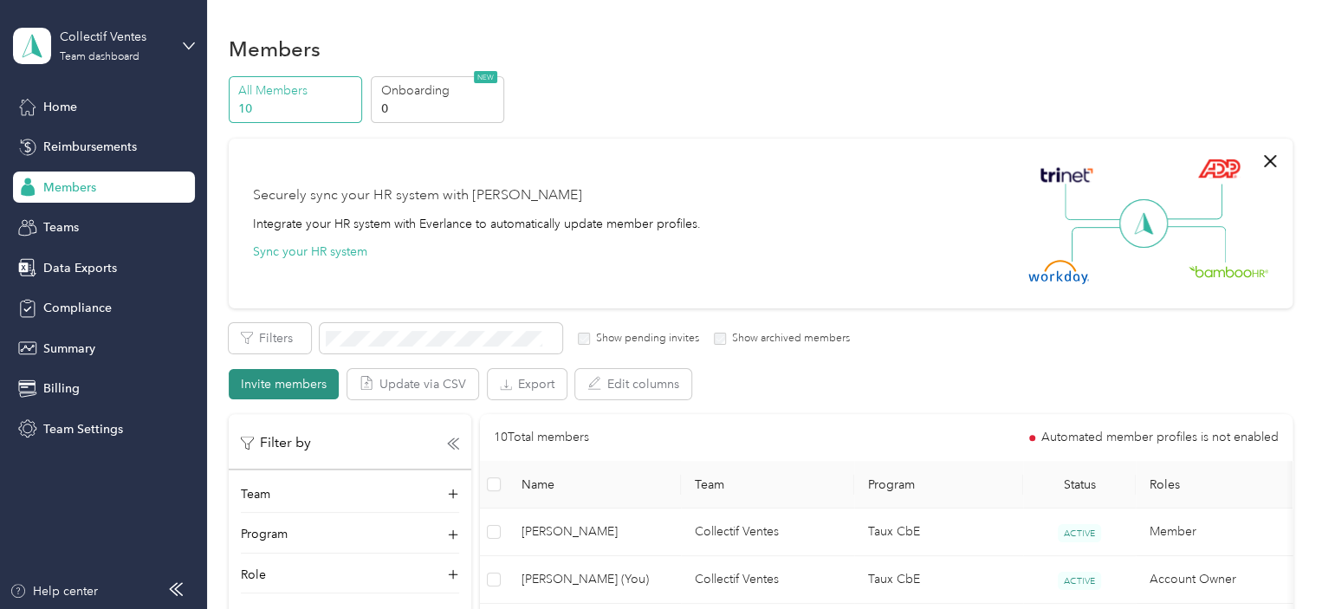
click at [284, 378] on button "Invite members" at bounding box center [284, 384] width 110 height 30
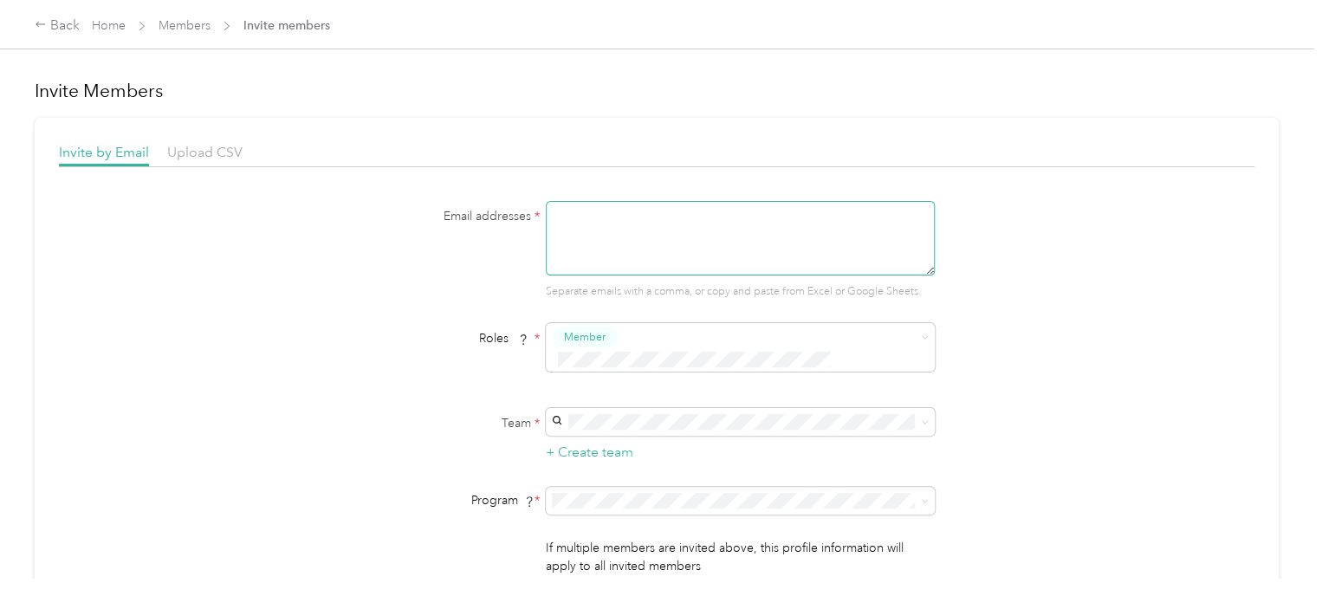
click at [620, 229] on textarea at bounding box center [740, 238] width 389 height 74
paste textarea "Badge d'accès"
click at [634, 205] on textarea "gfournier@colelctifensemble.com" at bounding box center [740, 238] width 389 height 74
type textarea "gfournier@collectifensemble.com"
click at [964, 350] on div "Roles * Member" at bounding box center [656, 353] width 667 height 61
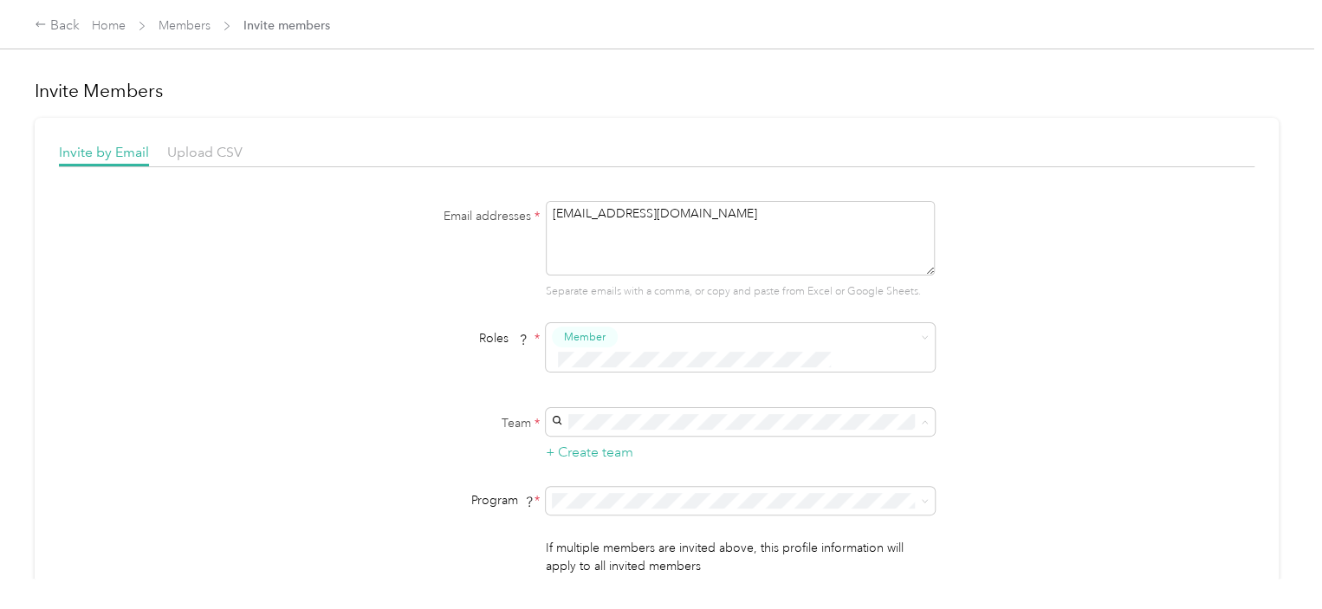
click at [784, 425] on div "Collectif Ventes (Main organization) Maude Émard +1 more" at bounding box center [737, 440] width 365 height 40
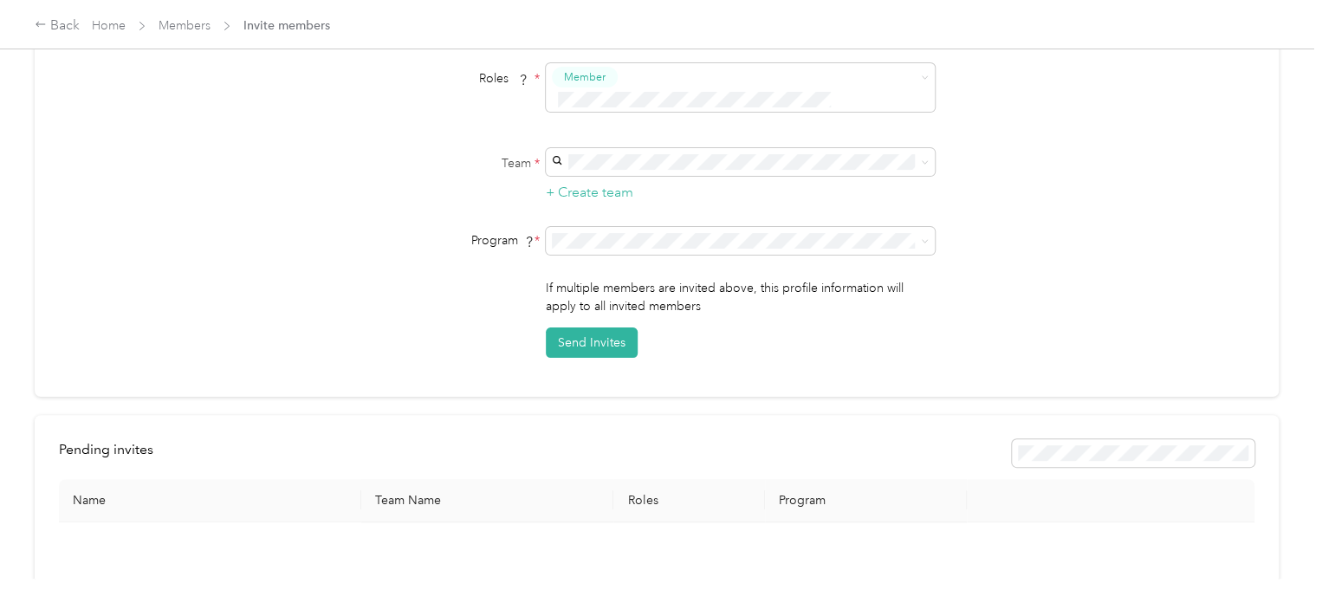
click at [837, 204] on form "Email addresses * gfournier@collectifensemble.com Separate emails with a comma,…" at bounding box center [656, 149] width 667 height 417
click at [810, 276] on div "Taux CbE (CPM)" at bounding box center [737, 278] width 365 height 18
click at [571, 327] on button "Send Invites" at bounding box center [592, 342] width 92 height 30
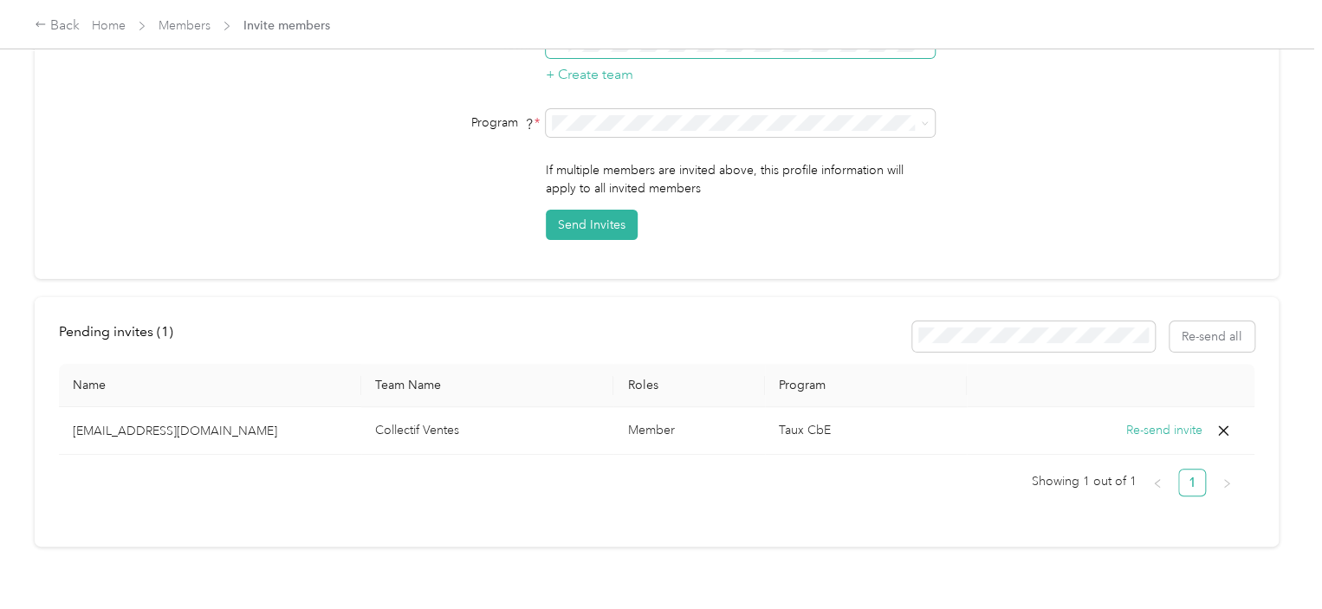
scroll to position [0, 0]
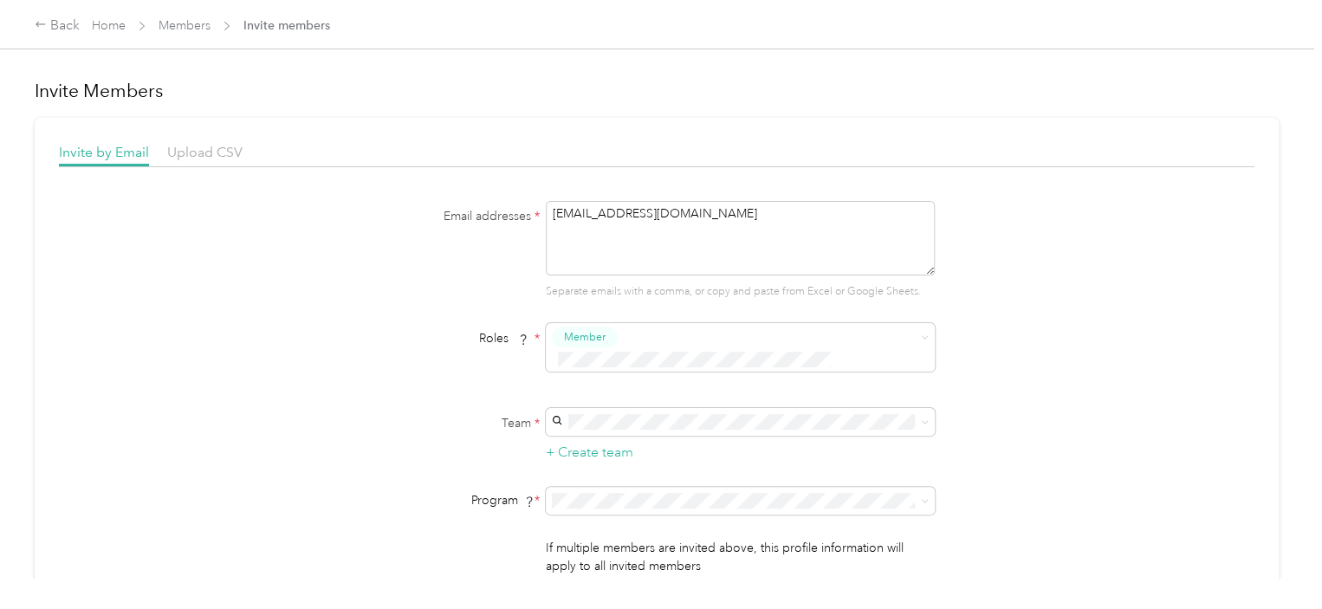
click at [711, 349] on div "Member" at bounding box center [740, 353] width 389 height 61
click at [1126, 391] on div "Email addresses * gfournier@collectifensemble.com Separate emails with a comma,…" at bounding box center [656, 409] width 1195 height 417
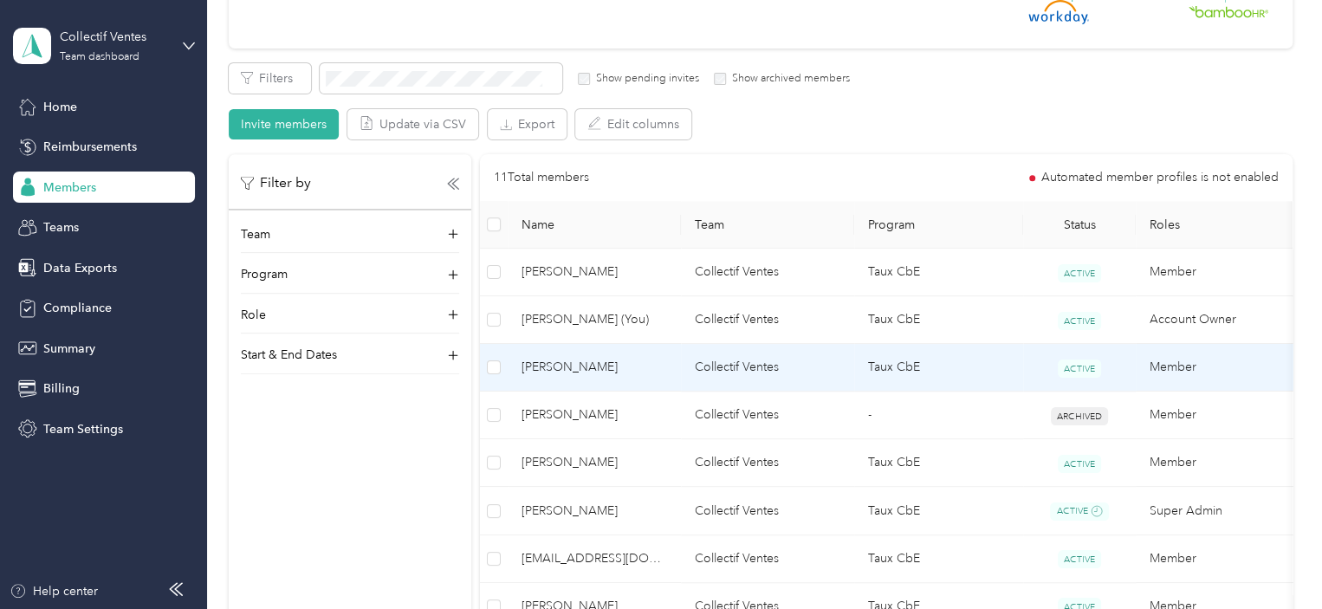
scroll to position [520, 0]
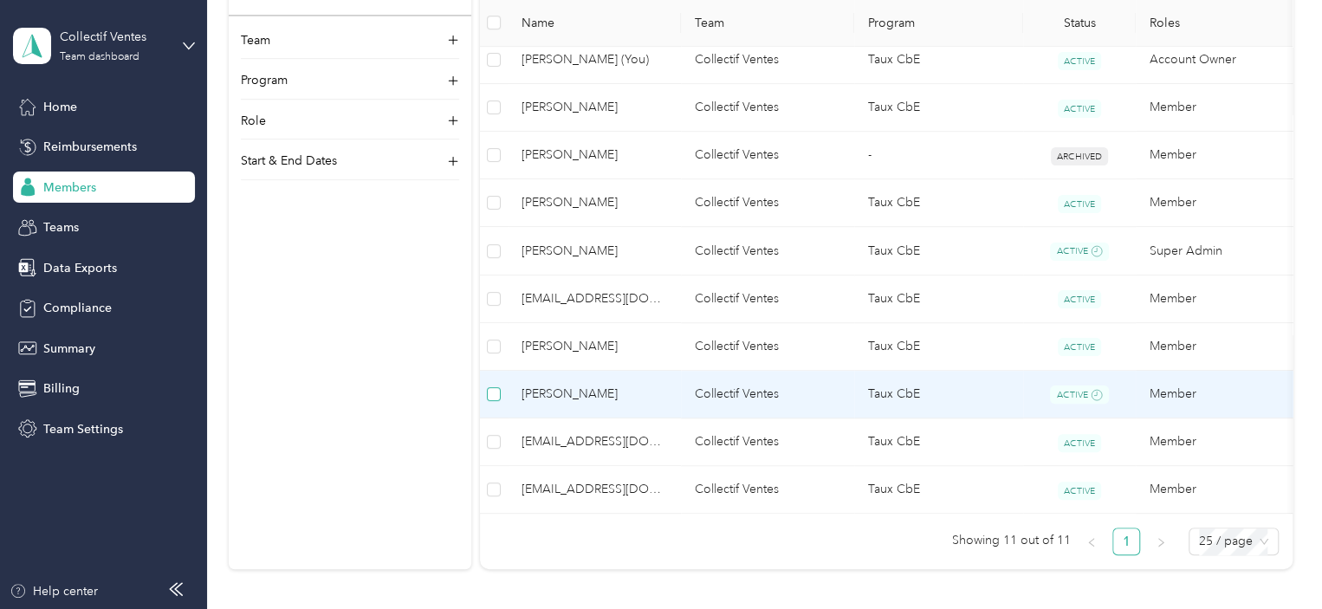
click at [492, 402] on label at bounding box center [494, 394] width 14 height 19
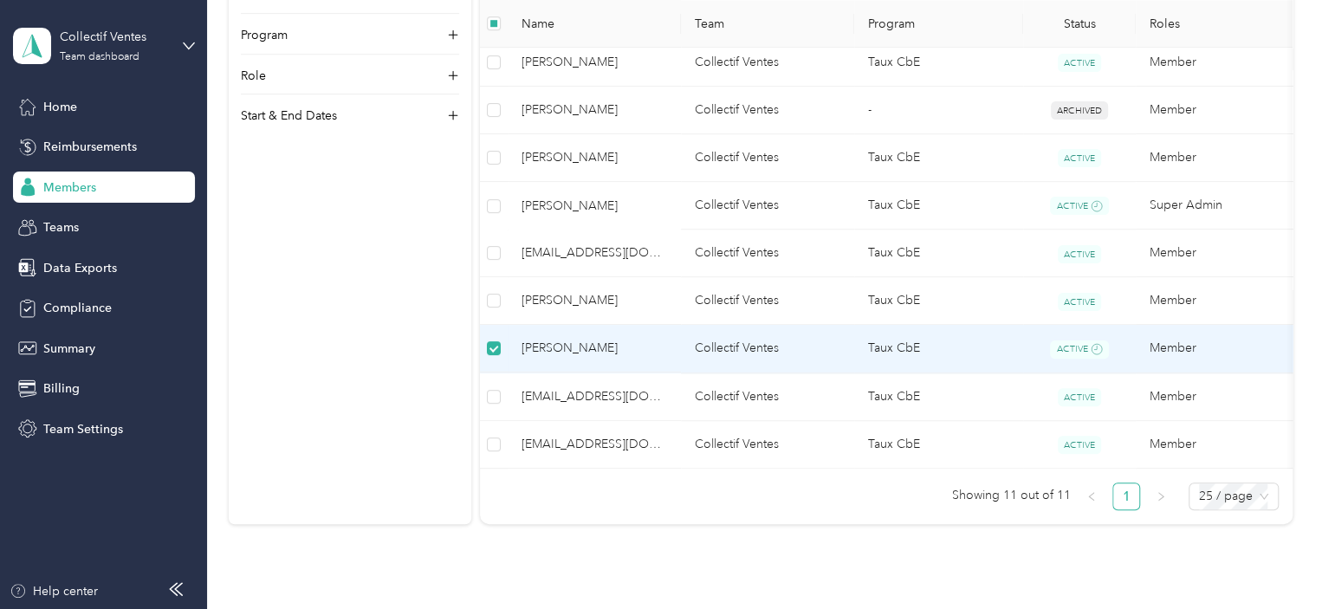
scroll to position [474, 0]
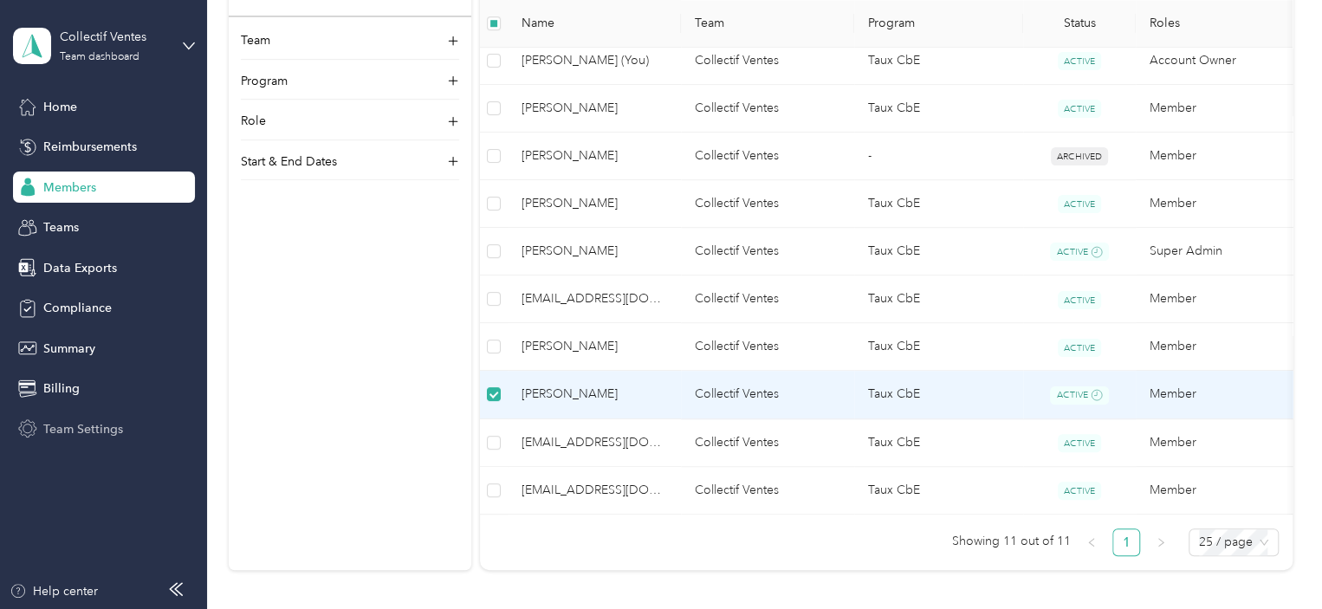
click at [85, 421] on span "Team Settings" at bounding box center [83, 429] width 80 height 18
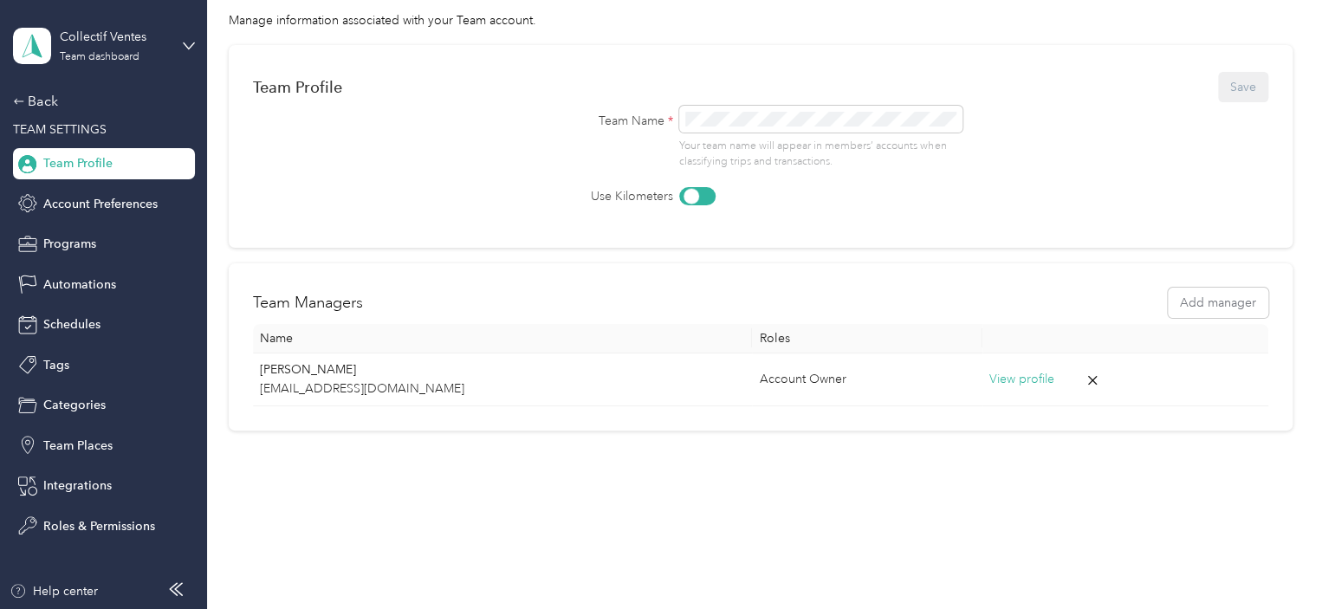
scroll to position [97, 0]
click at [45, 98] on div "Back" at bounding box center [99, 101] width 173 height 21
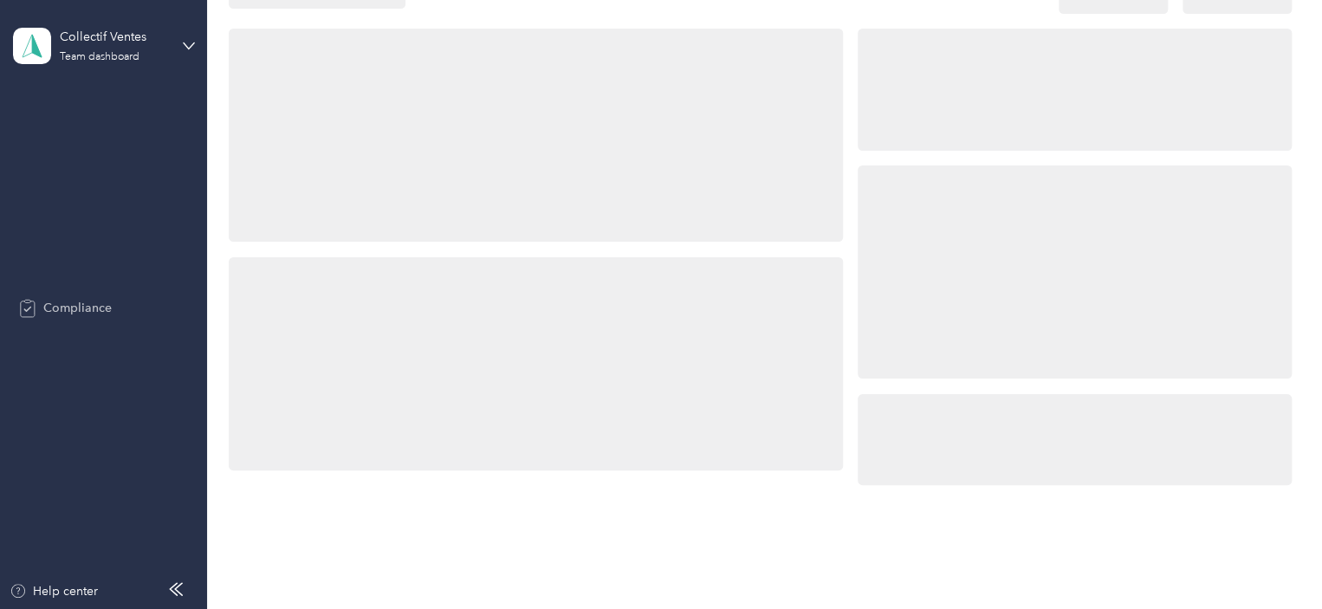
scroll to position [474, 0]
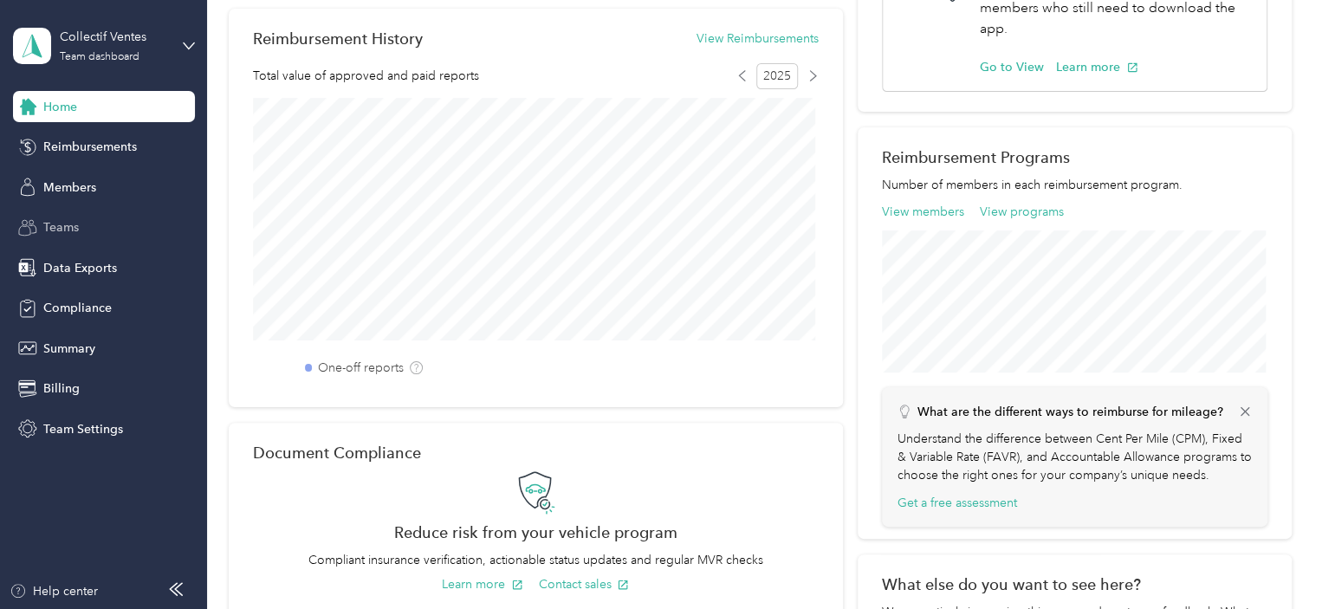
click at [107, 222] on div "Teams" at bounding box center [104, 227] width 182 height 31
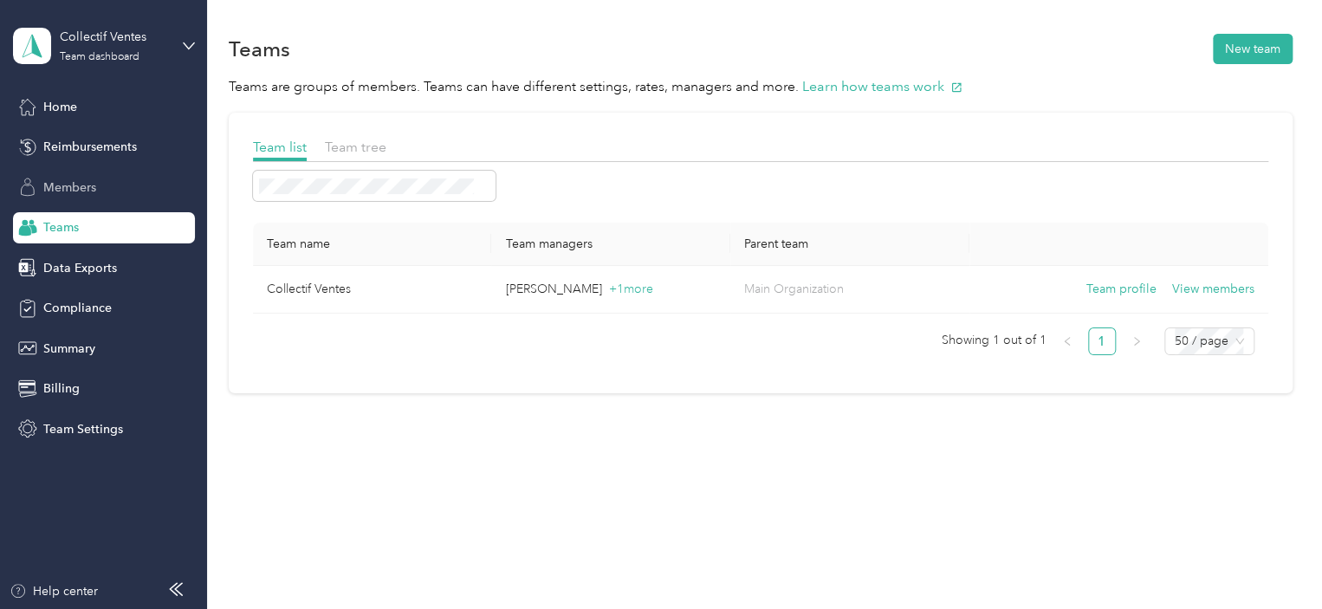
click at [140, 175] on div "Members" at bounding box center [104, 186] width 182 height 31
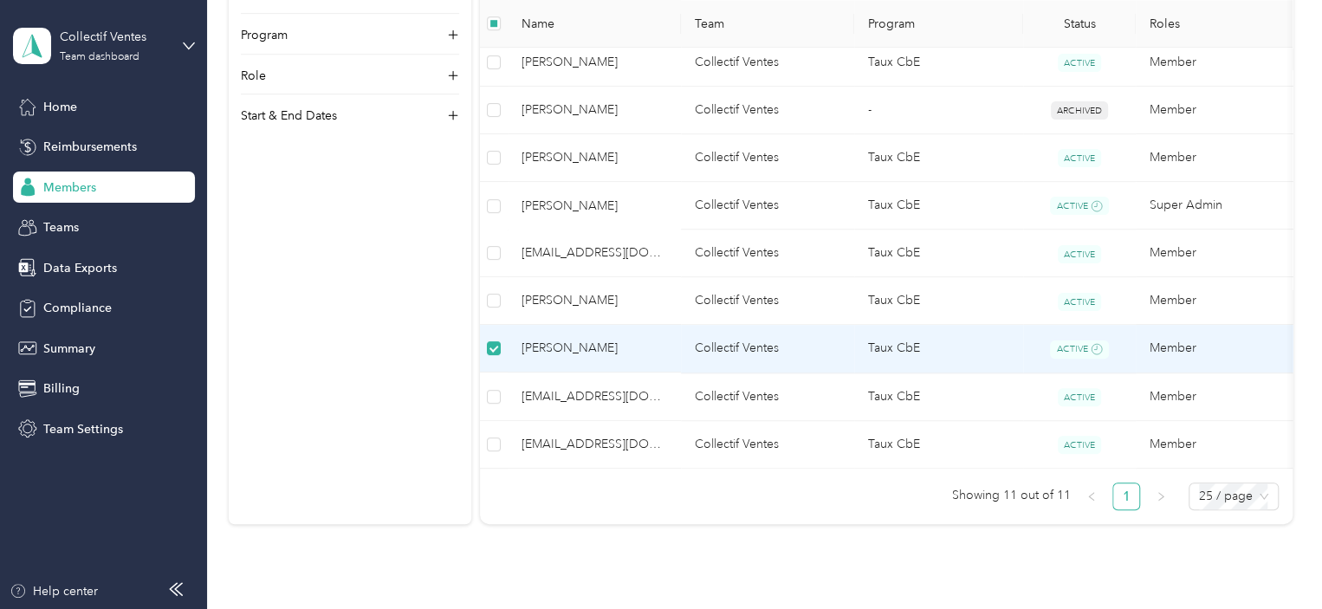
scroll to position [474, 0]
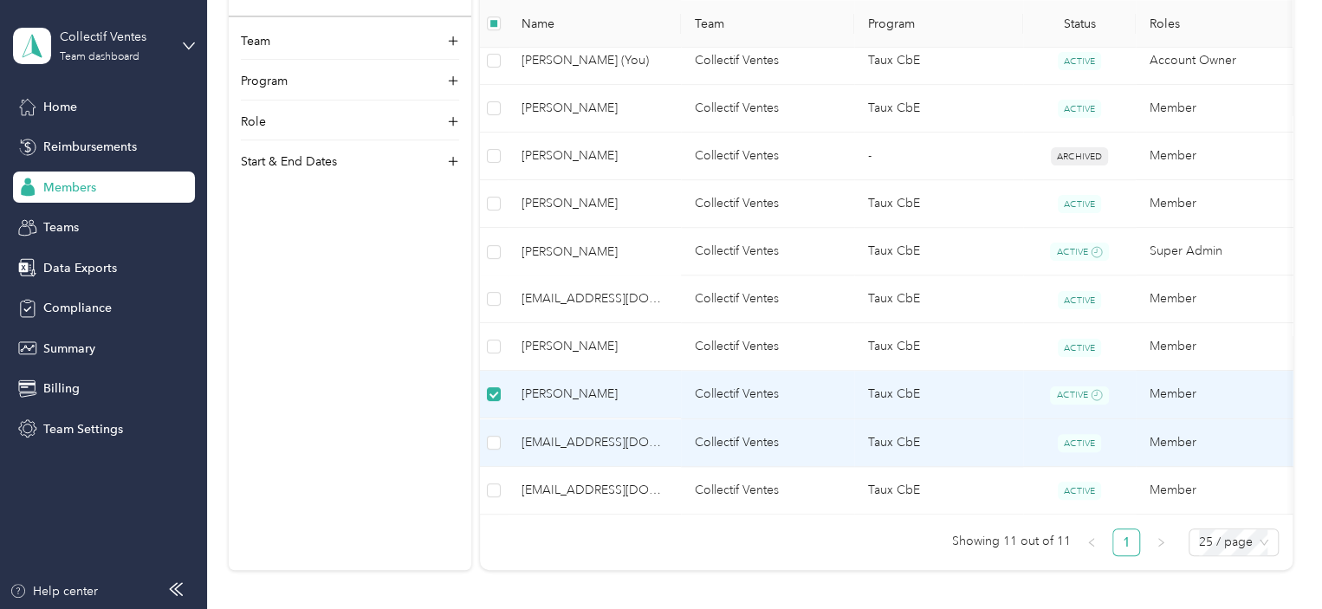
click at [485, 441] on td at bounding box center [494, 443] width 28 height 48
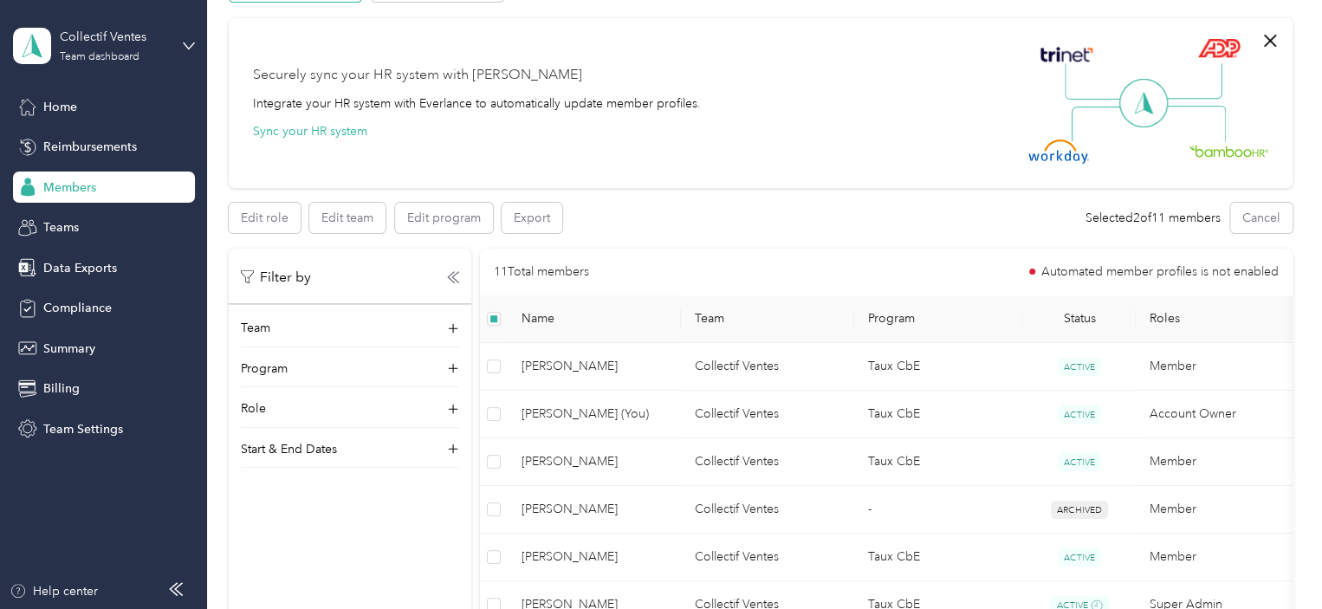
scroll to position [0, 0]
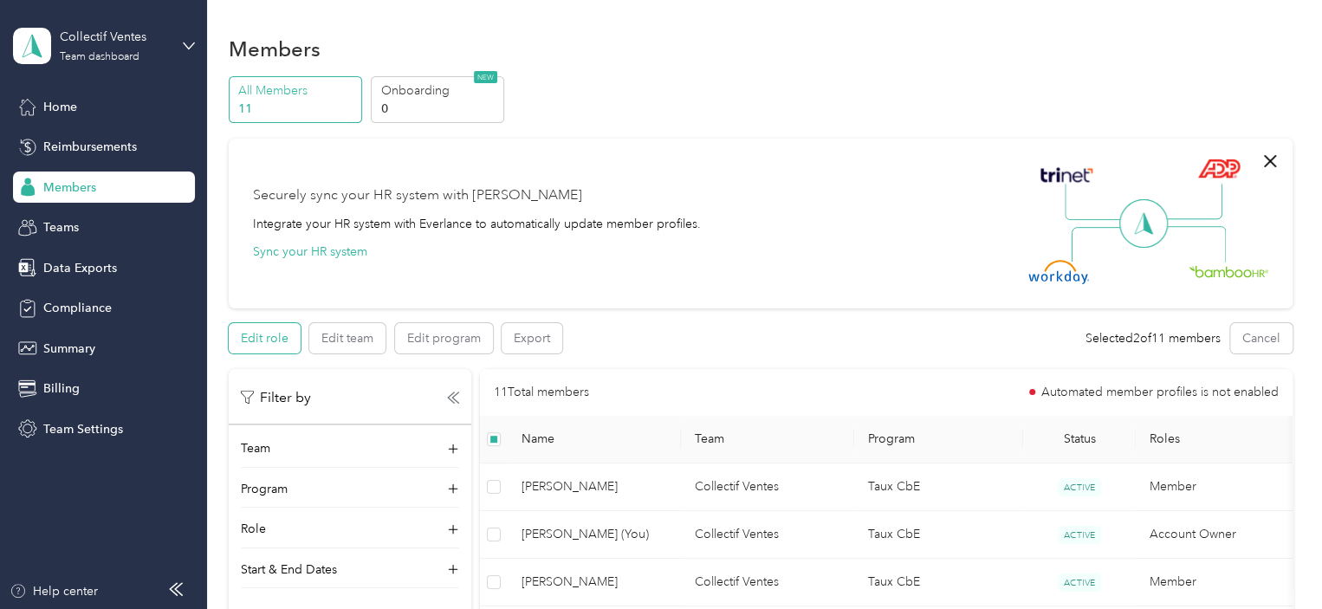
click at [276, 340] on button "Edit role" at bounding box center [265, 338] width 72 height 30
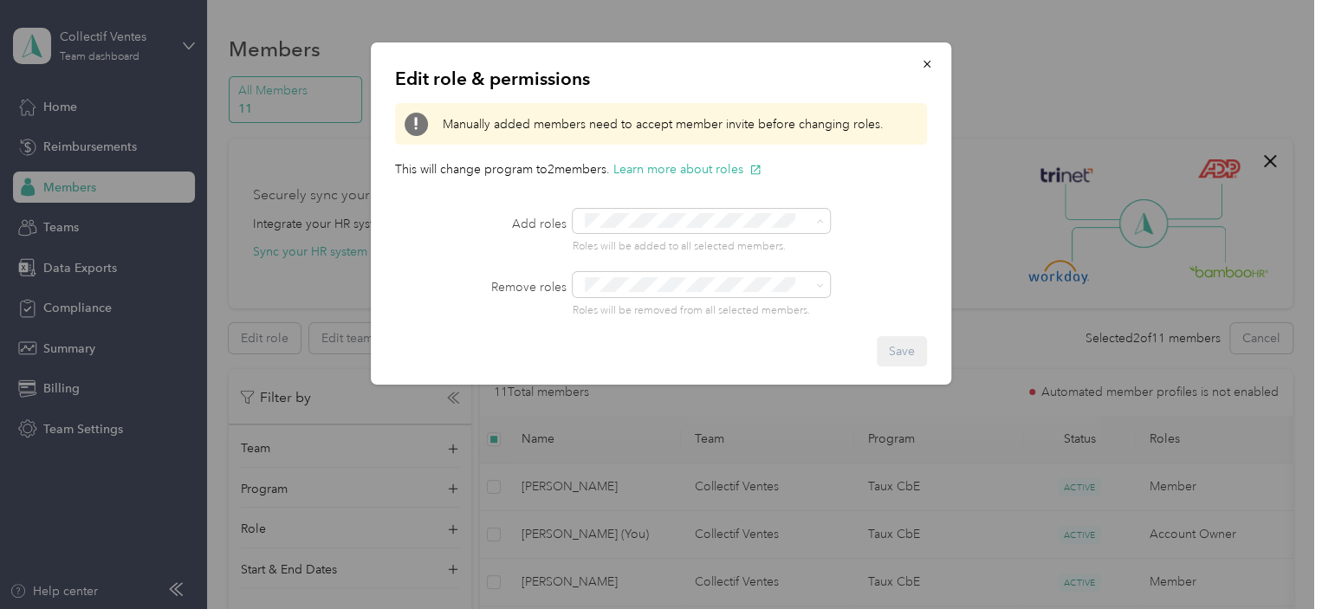
click at [897, 227] on div "Add roles Roles will be added to all selected members." at bounding box center [661, 232] width 532 height 46
click at [653, 292] on span at bounding box center [690, 284] width 223 height 18
click at [890, 236] on div "Add roles Roles will be added to all selected members." at bounding box center [661, 232] width 532 height 46
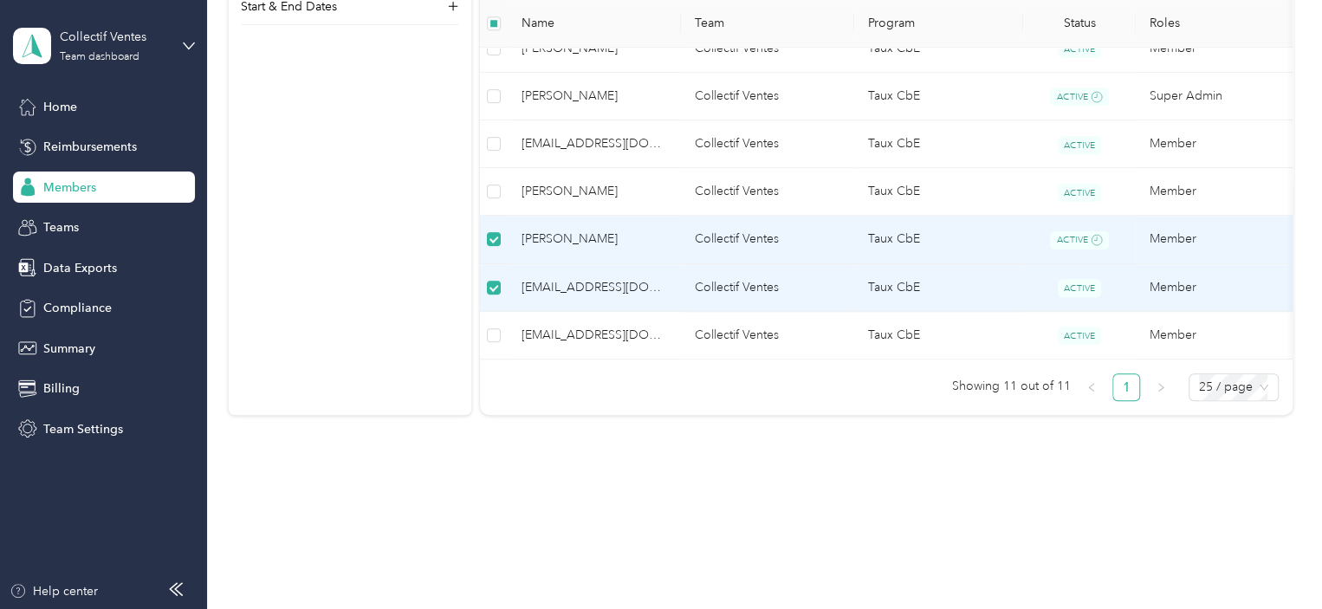
scroll to position [380, 0]
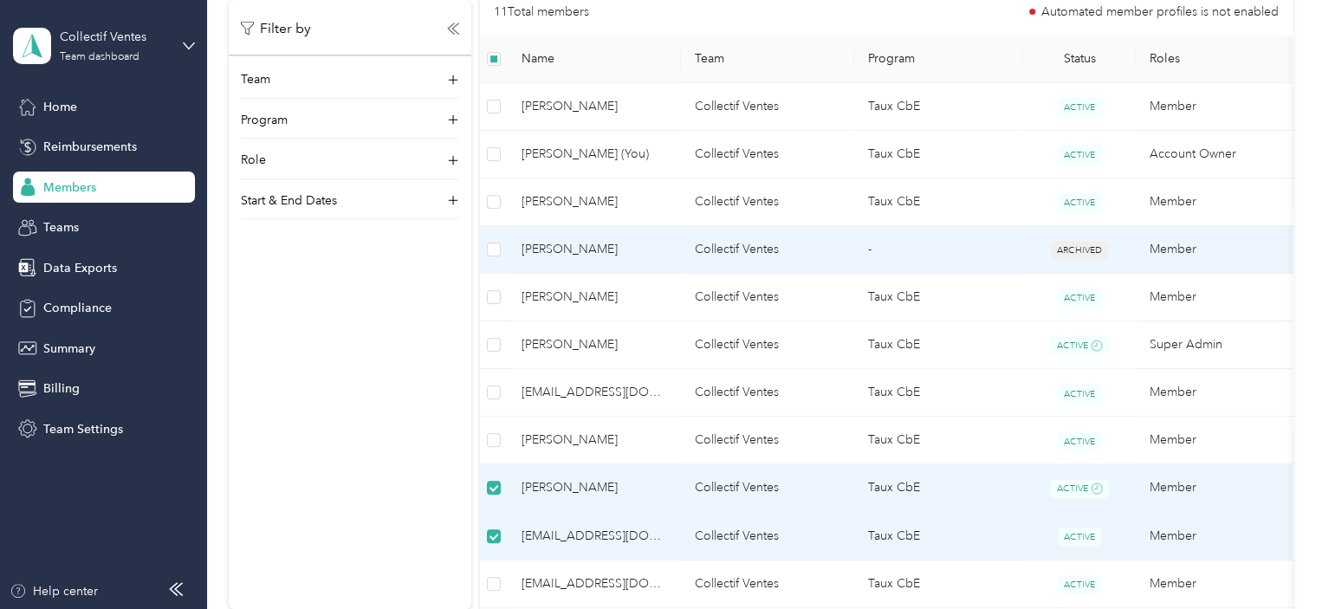
click at [650, 232] on td "Manuel-Alejandro Grisé" at bounding box center [593, 250] width 173 height 48
click at [620, 247] on span "Manuel-Alejandro Grisé" at bounding box center [593, 249] width 145 height 19
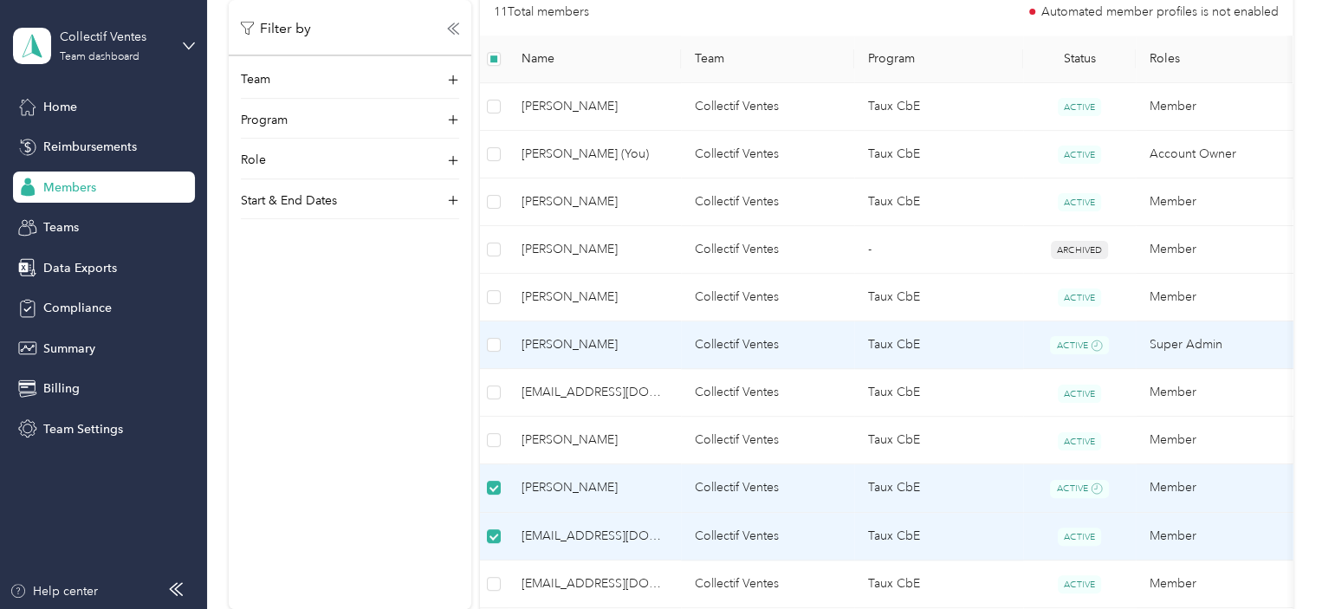
scroll to position [640, 0]
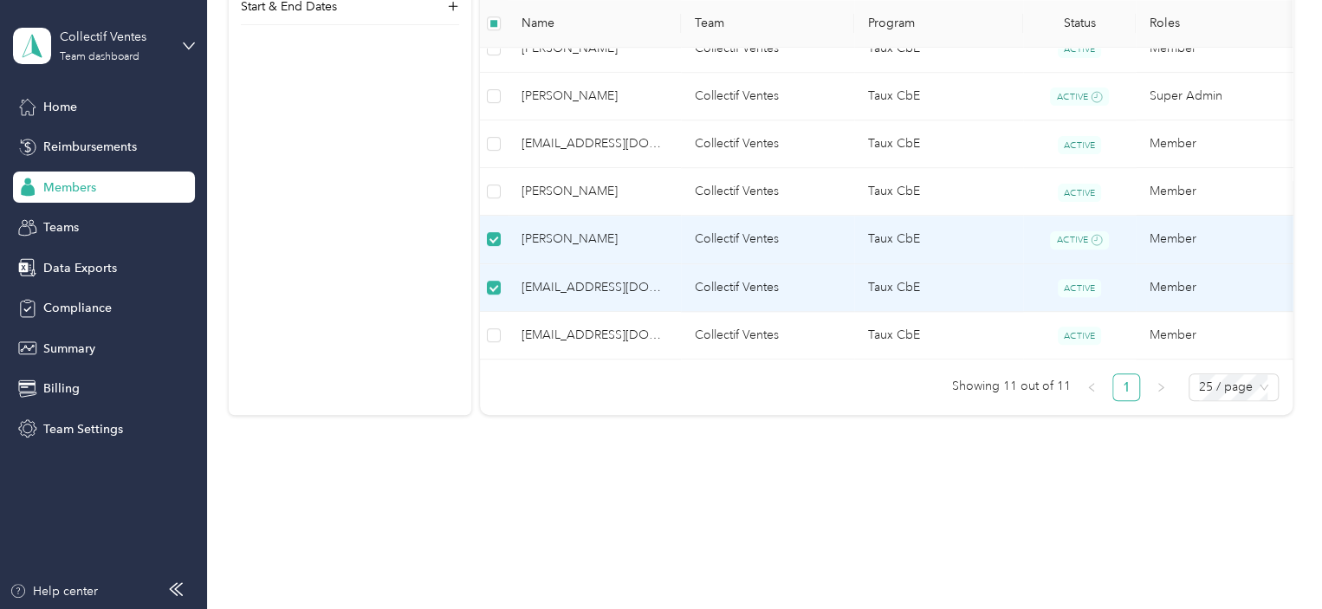
click at [540, 278] on span "xduranceau@collectifensemble.com" at bounding box center [593, 287] width 145 height 19
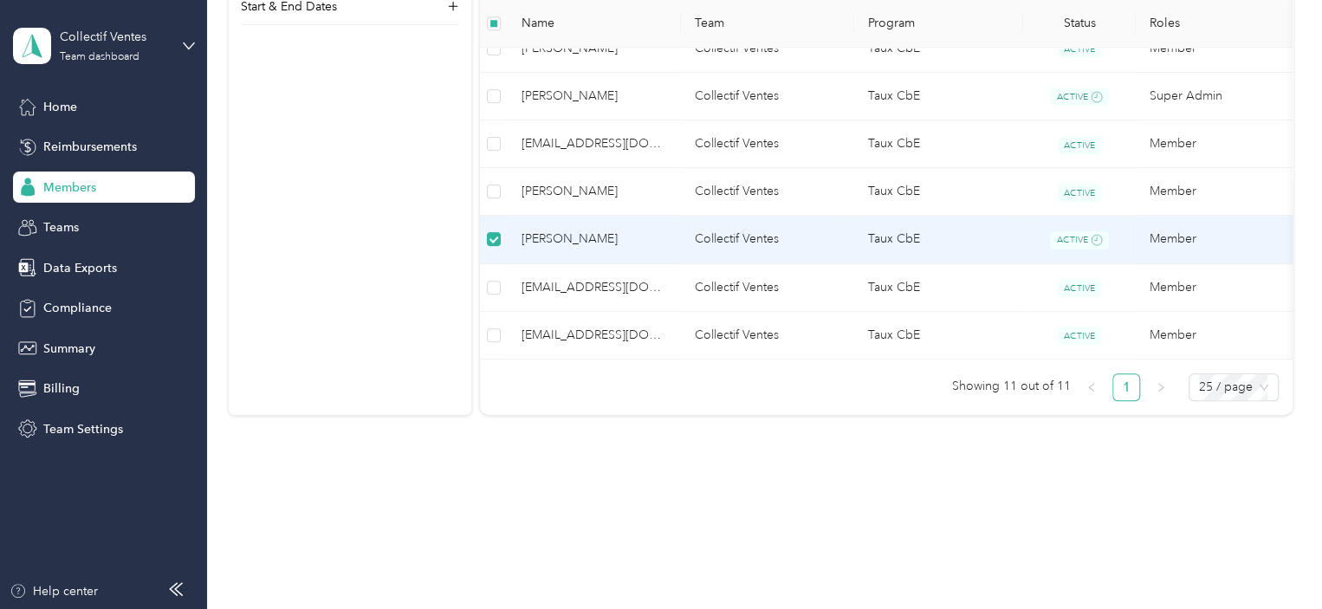
scroll to position [686, 0]
click at [613, 230] on span "Jacob Lavigne" at bounding box center [593, 239] width 145 height 19
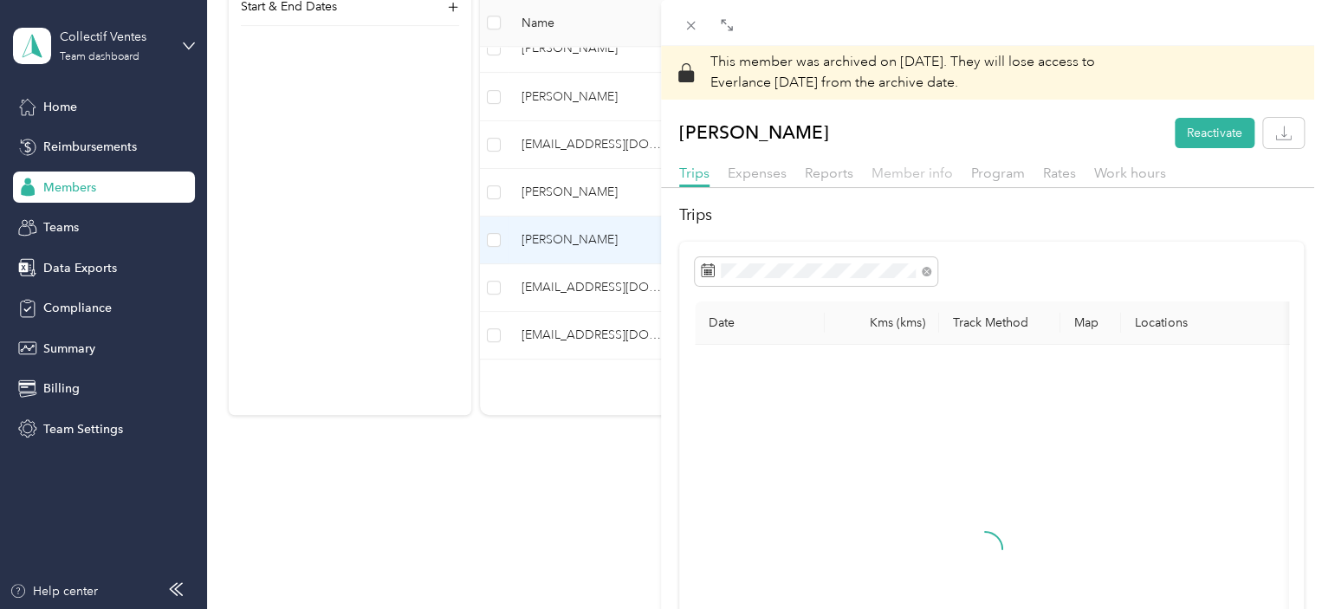
click at [910, 172] on span "Member info" at bounding box center [911, 173] width 81 height 16
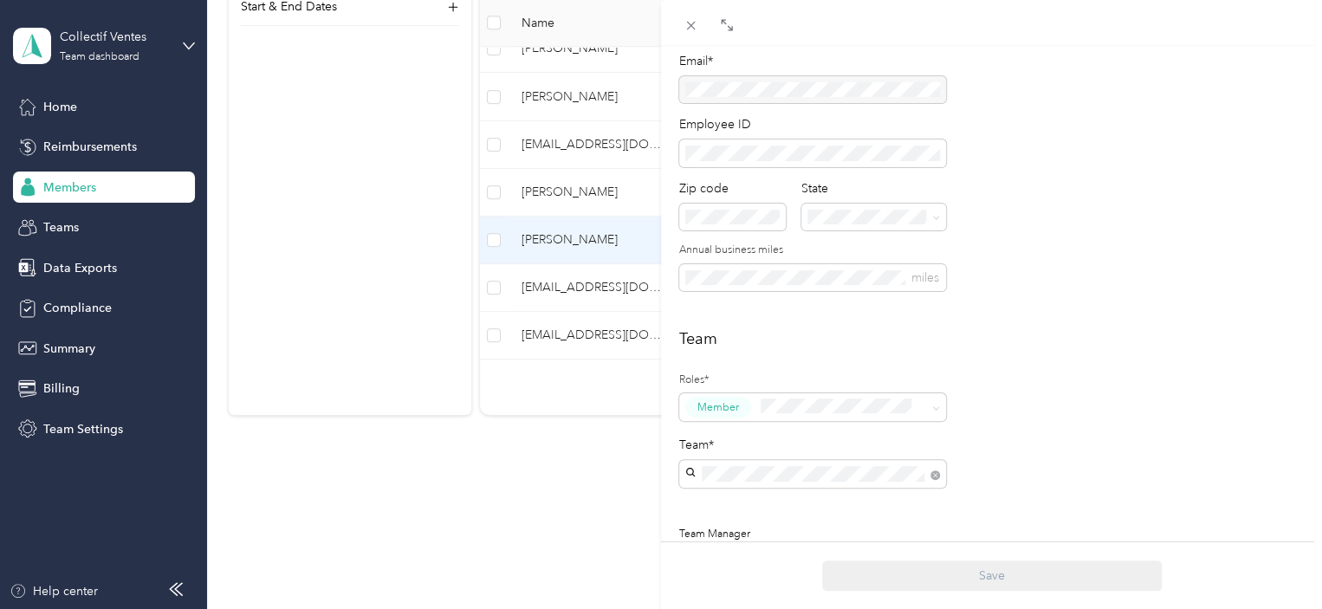
scroll to position [665, 0]
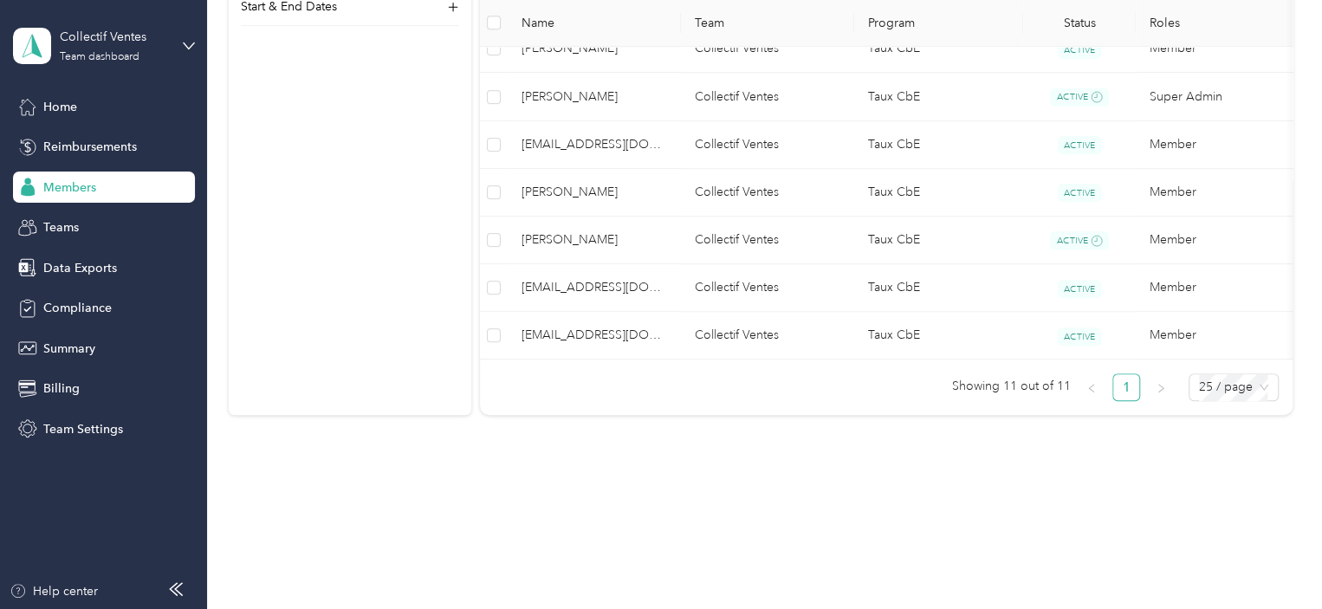
scroll to position [648, 0]
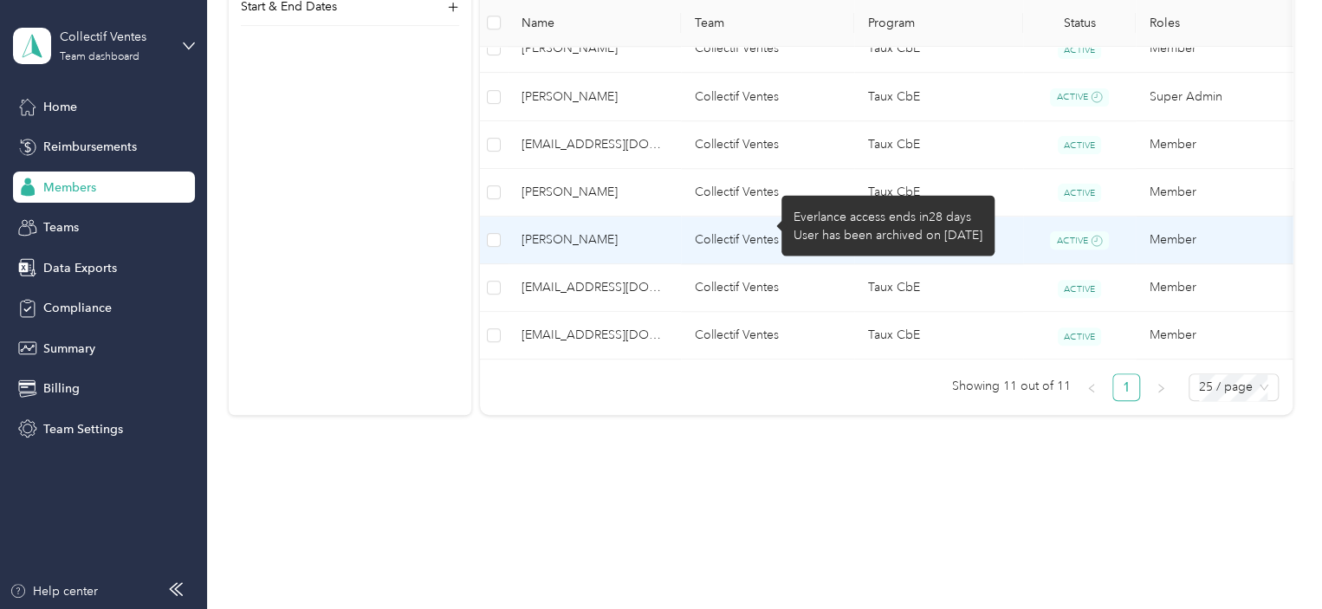
click at [1050, 231] on span "ACTIVE" at bounding box center [1079, 240] width 59 height 18
click at [1074, 231] on span "ACTIVE" at bounding box center [1079, 240] width 59 height 18
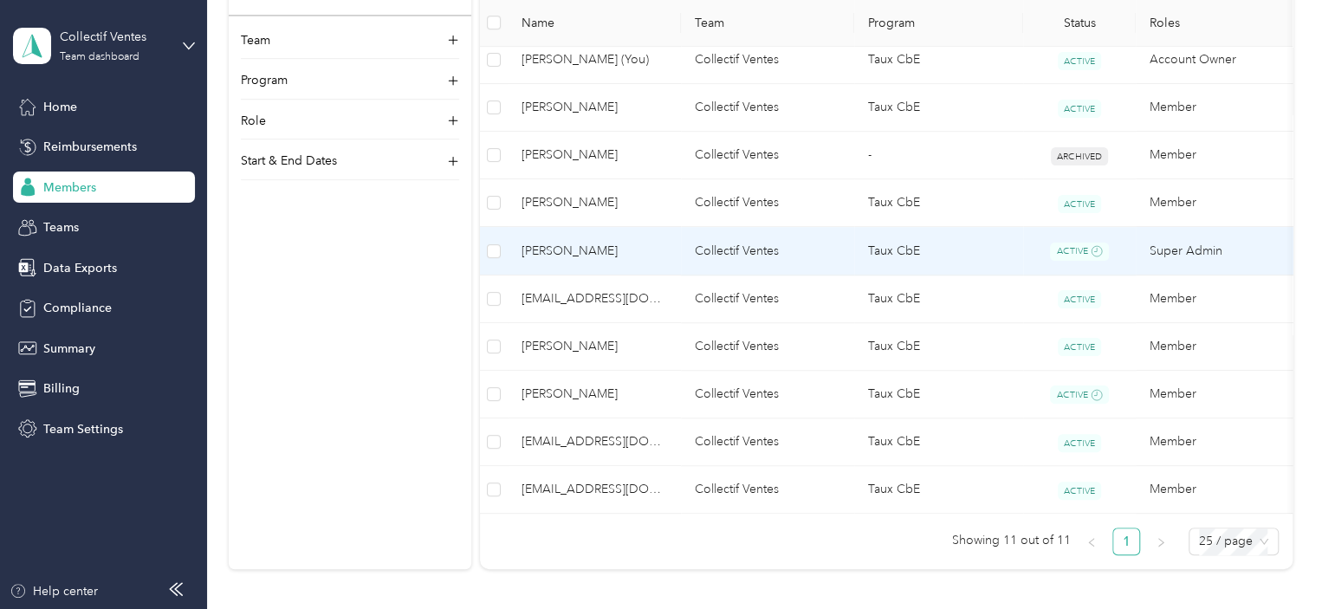
scroll to position [686, 0]
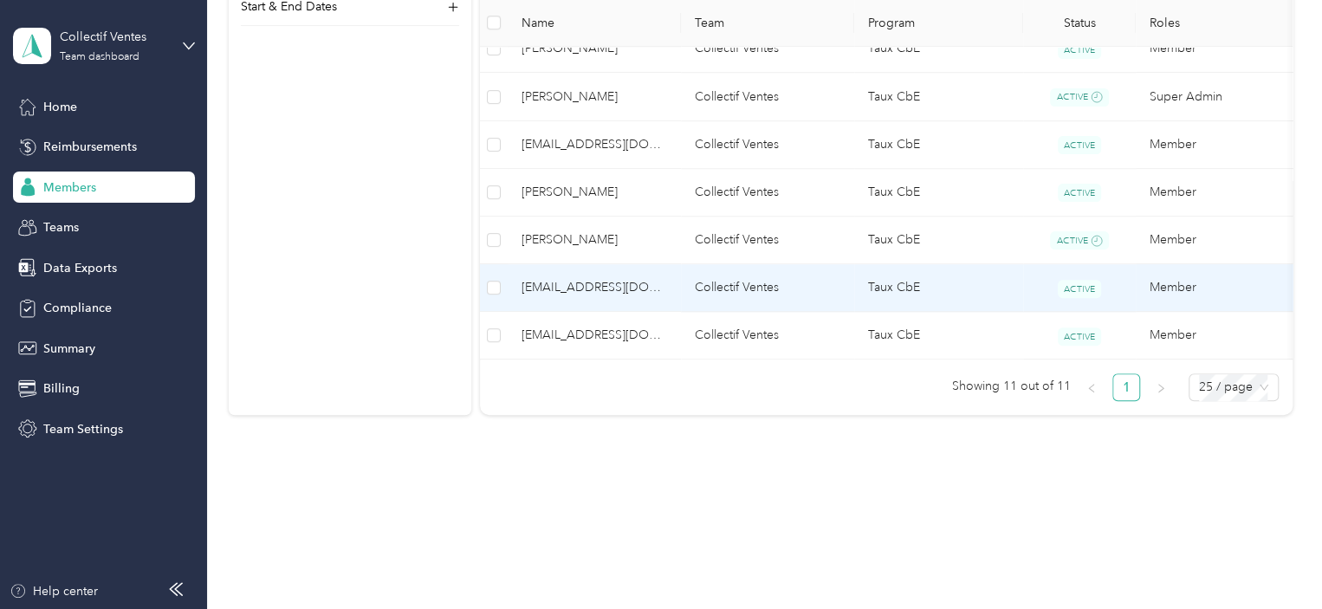
click at [658, 278] on span "xduranceau@collectifensemble.com" at bounding box center [593, 287] width 145 height 19
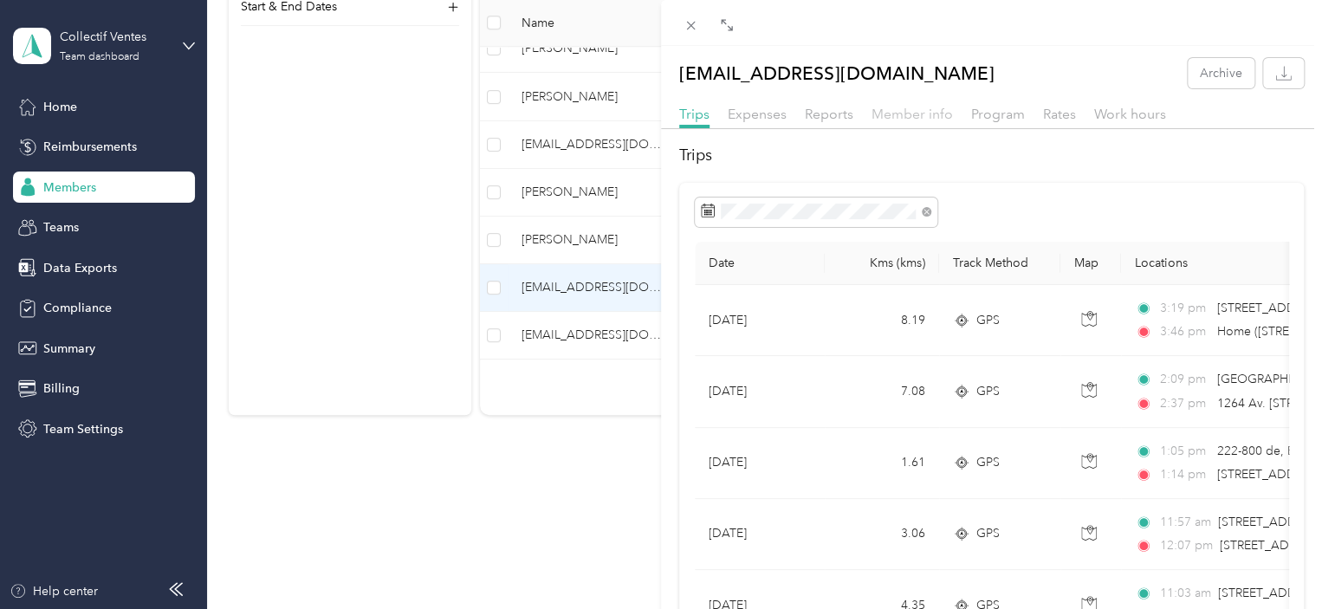
click at [928, 110] on span "Member info" at bounding box center [911, 114] width 81 height 16
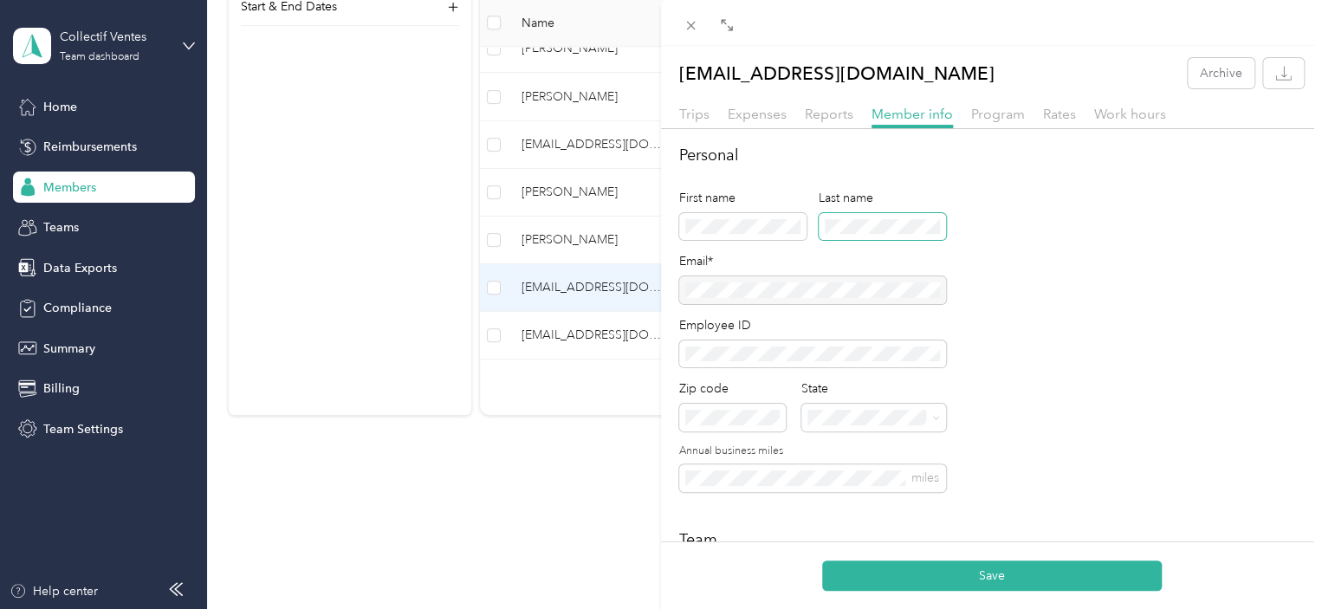
scroll to position [606, 0]
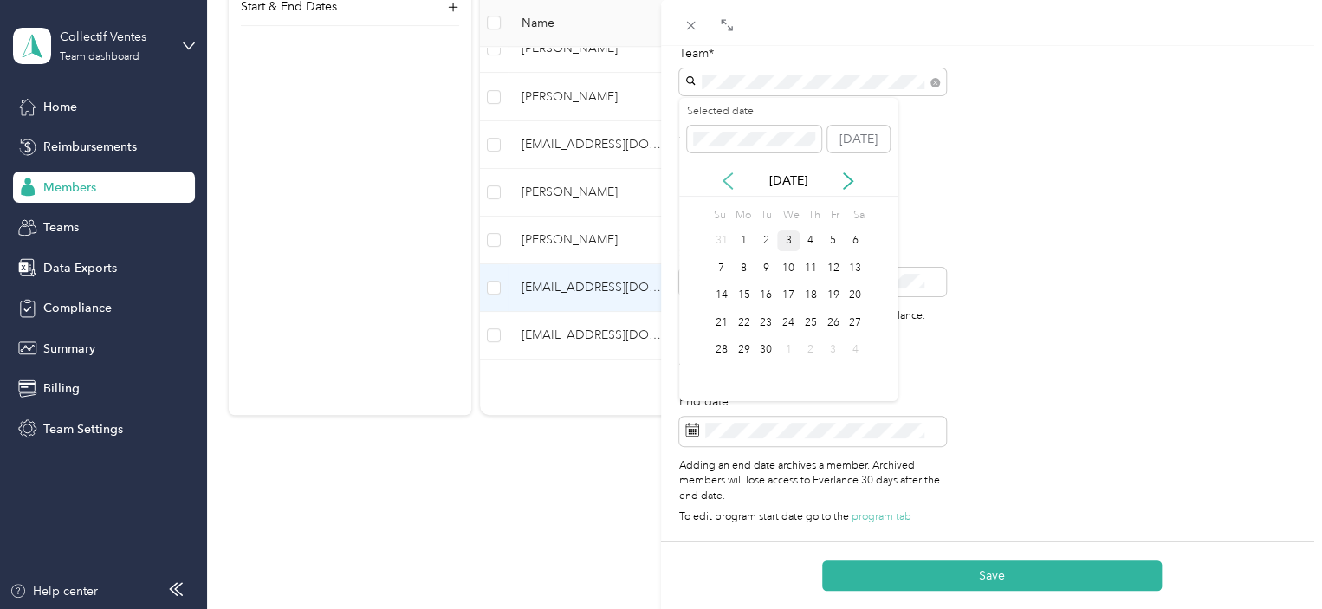
click at [731, 182] on icon at bounding box center [727, 180] width 17 height 17
click at [834, 235] on div "1" at bounding box center [832, 241] width 23 height 22
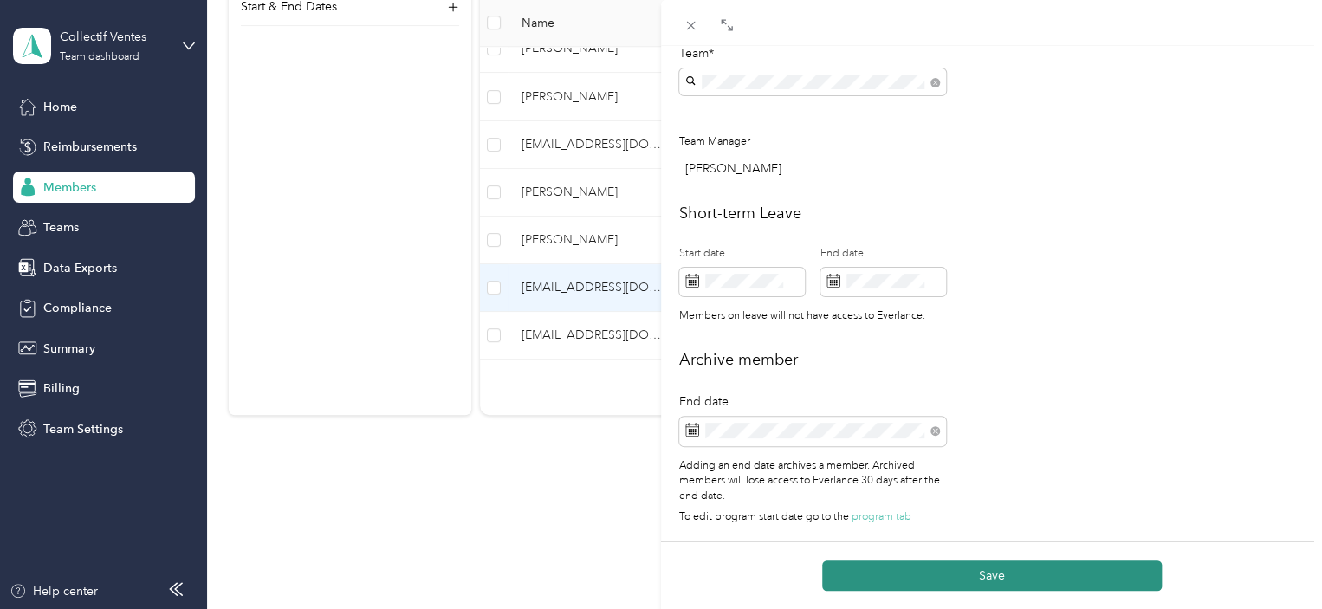
click at [933, 579] on button "Save" at bounding box center [991, 575] width 339 height 30
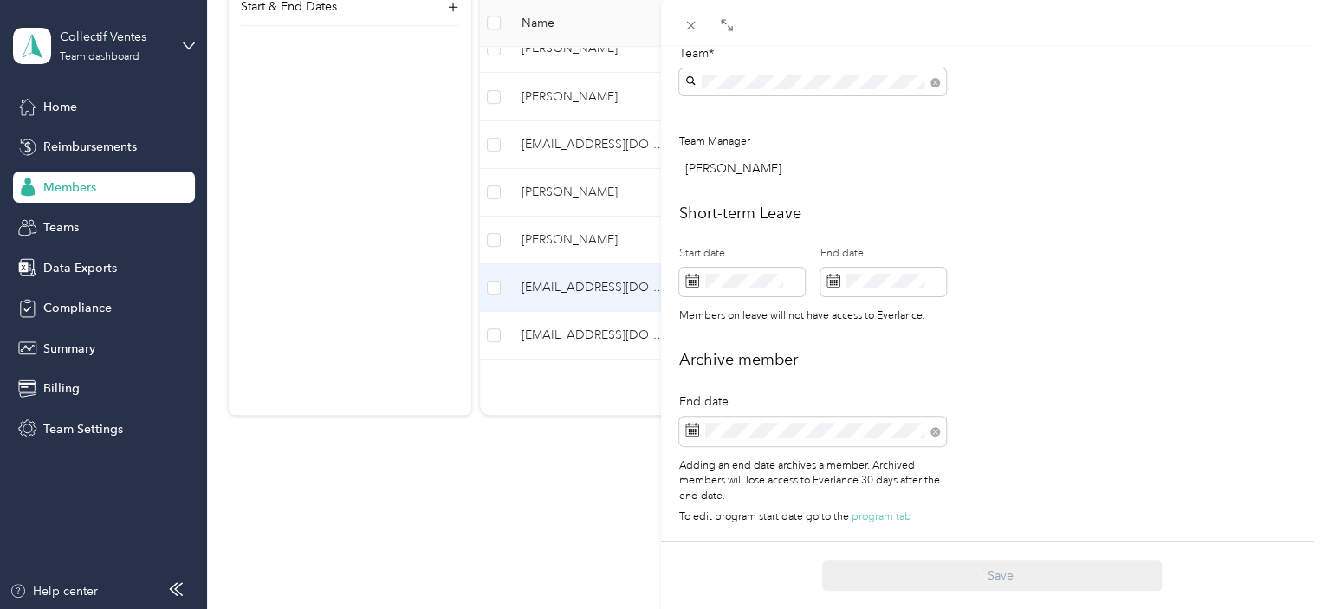
scroll to position [665, 0]
drag, startPoint x: 693, startPoint y: 23, endPoint x: 704, endPoint y: 29, distance: 13.2
click at [704, 29] on div at bounding box center [708, 25] width 59 height 15
click at [682, 30] on span at bounding box center [691, 25] width 24 height 24
